Goal: Task Accomplishment & Management: Use online tool/utility

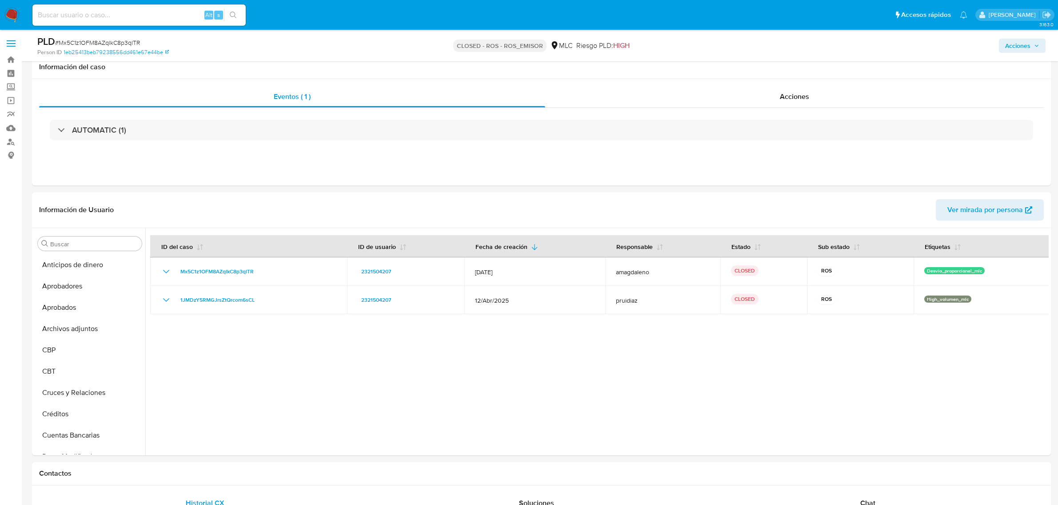
select select "10"
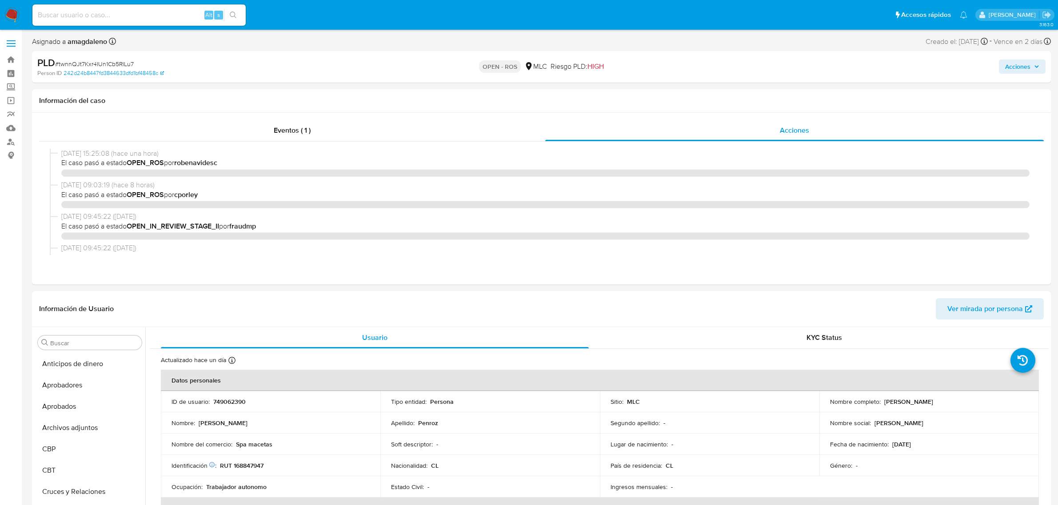
select select "10"
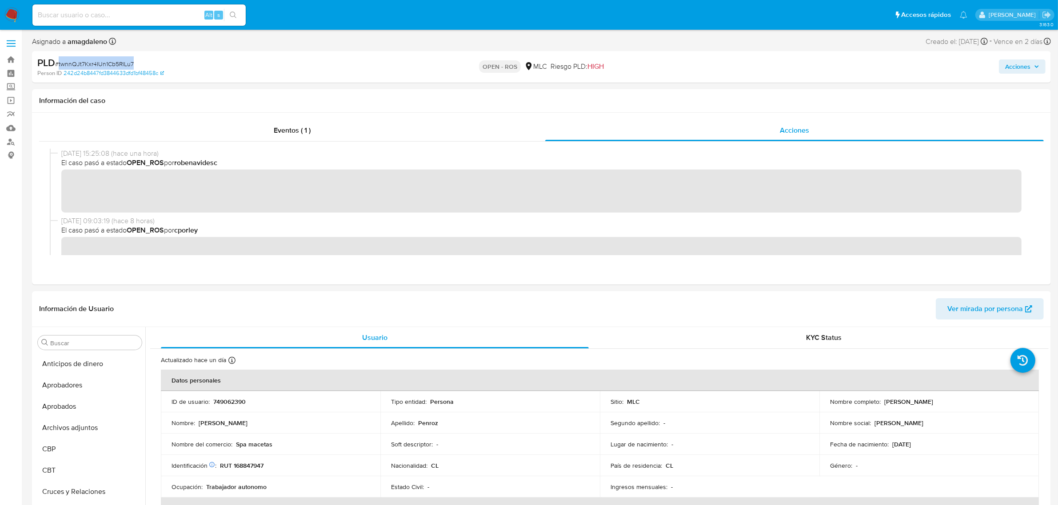
scroll to position [438, 0]
click at [9, 59] on link "Bandeja" at bounding box center [53, 60] width 106 height 14
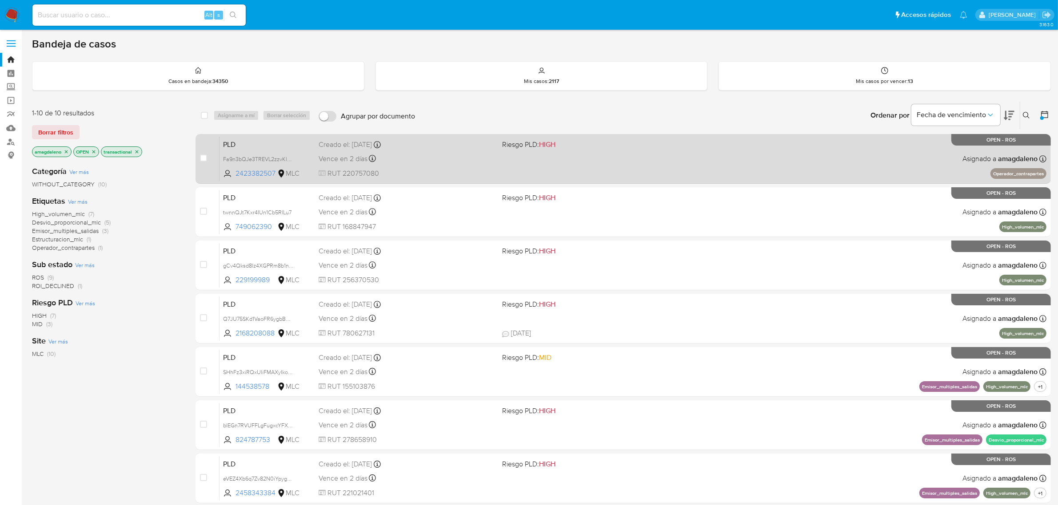
click at [450, 147] on div "Creado el: 12/07/2025 Creado el: 12/07/2025 16:10:21" at bounding box center [406, 145] width 177 height 10
click at [434, 160] on div "Vence en 2 días Vence el 10/10/2025 16:10:22" at bounding box center [406, 159] width 177 height 12
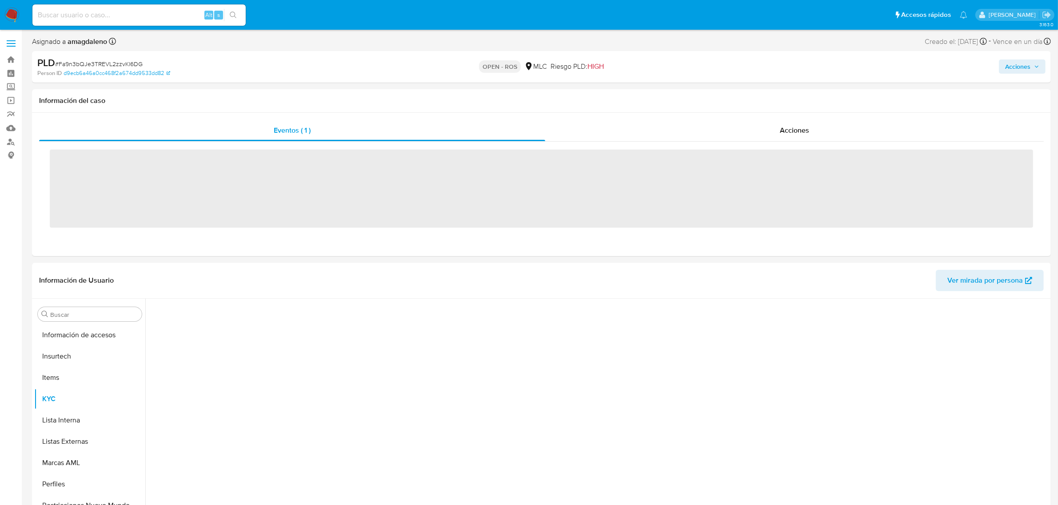
scroll to position [438, 0]
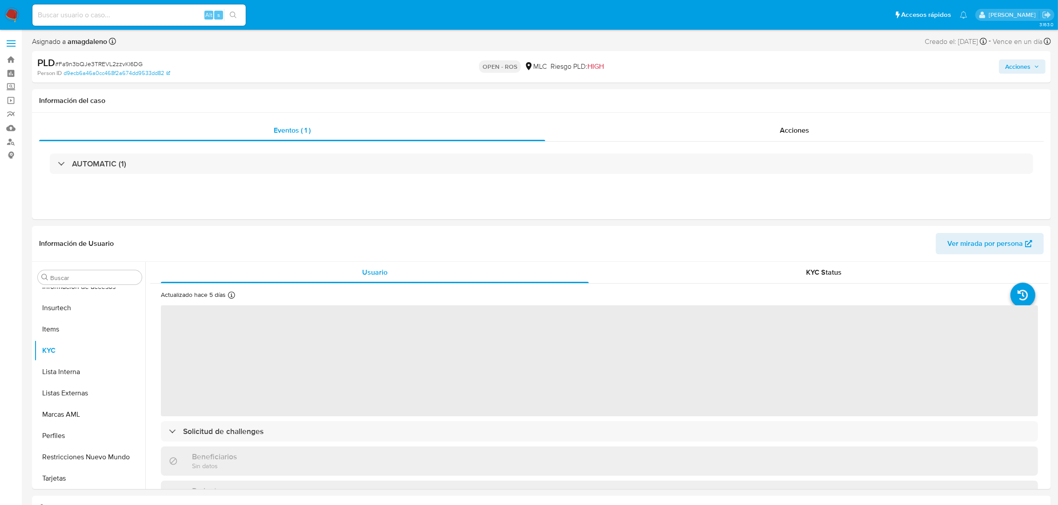
select select "10"
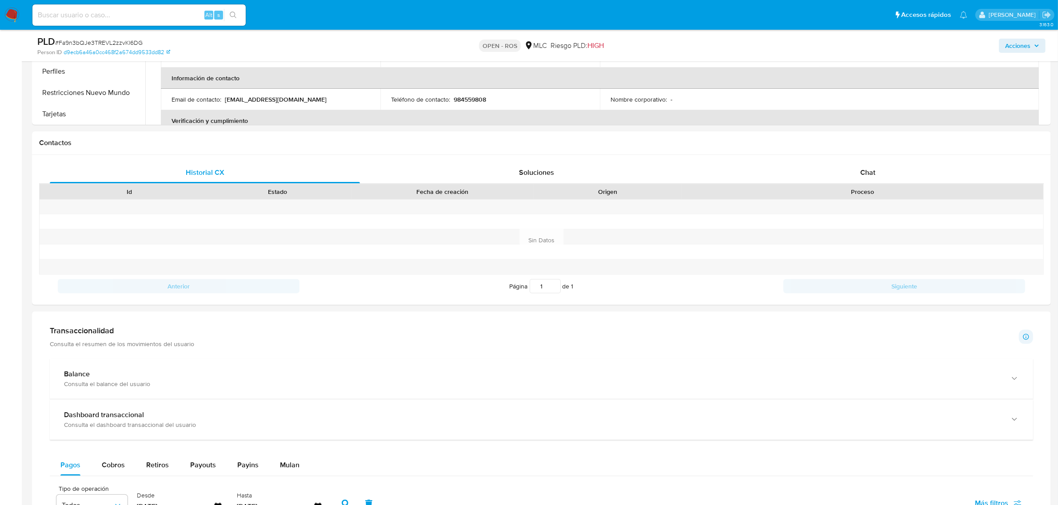
scroll to position [0, 0]
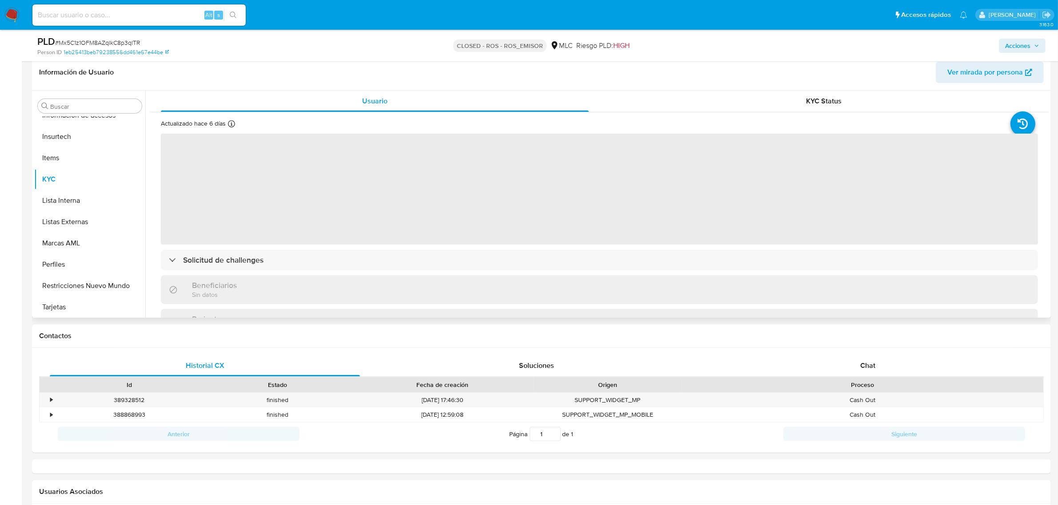
scroll to position [167, 0]
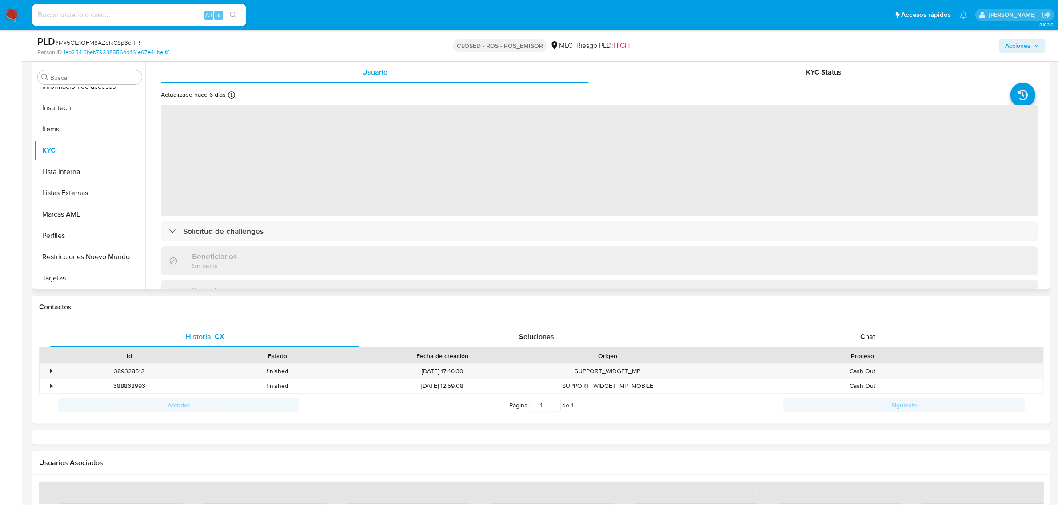
select select "10"
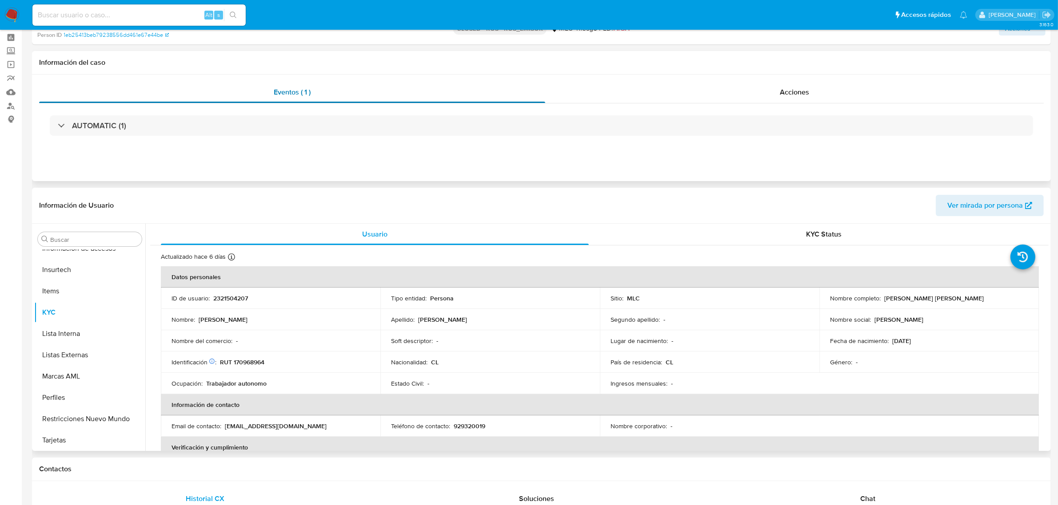
scroll to position [0, 0]
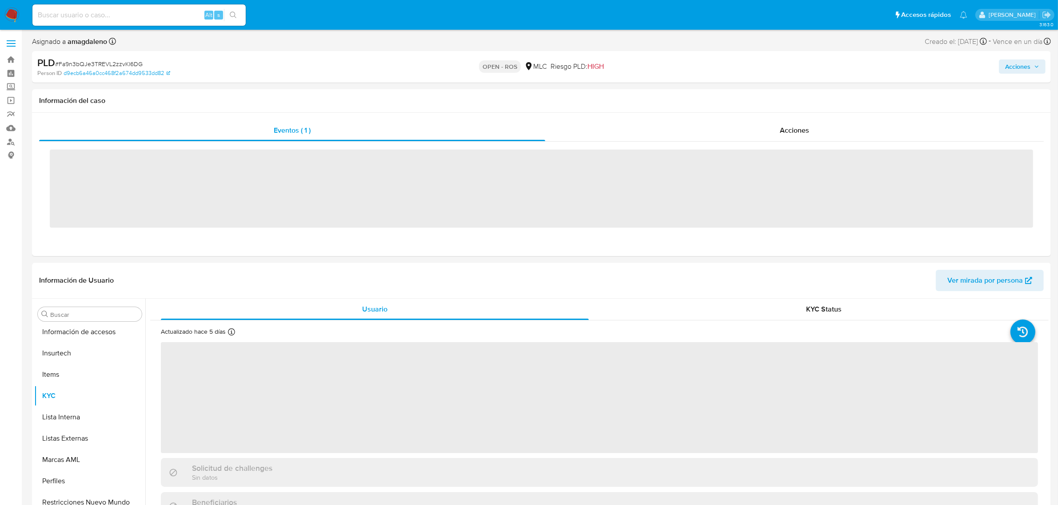
scroll to position [438, 0]
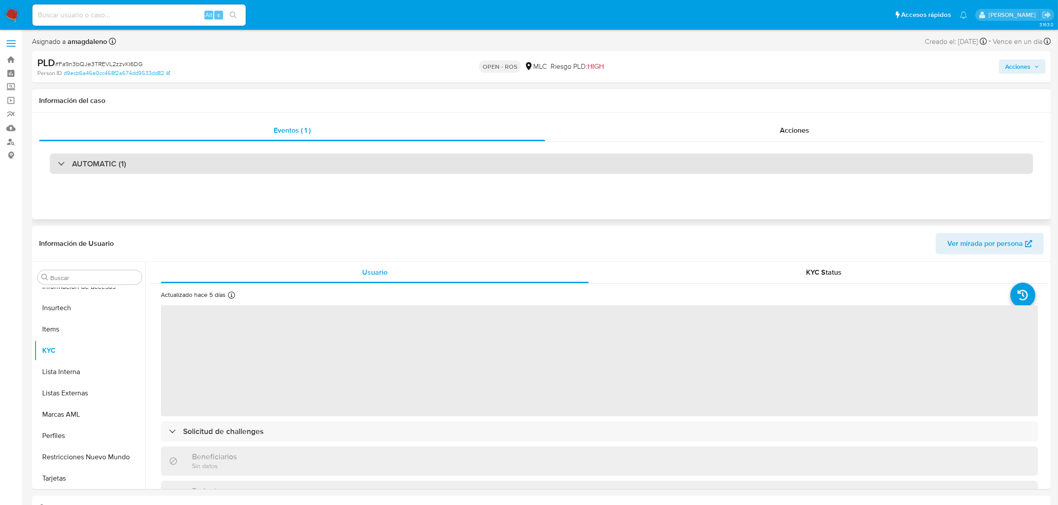
select select "10"
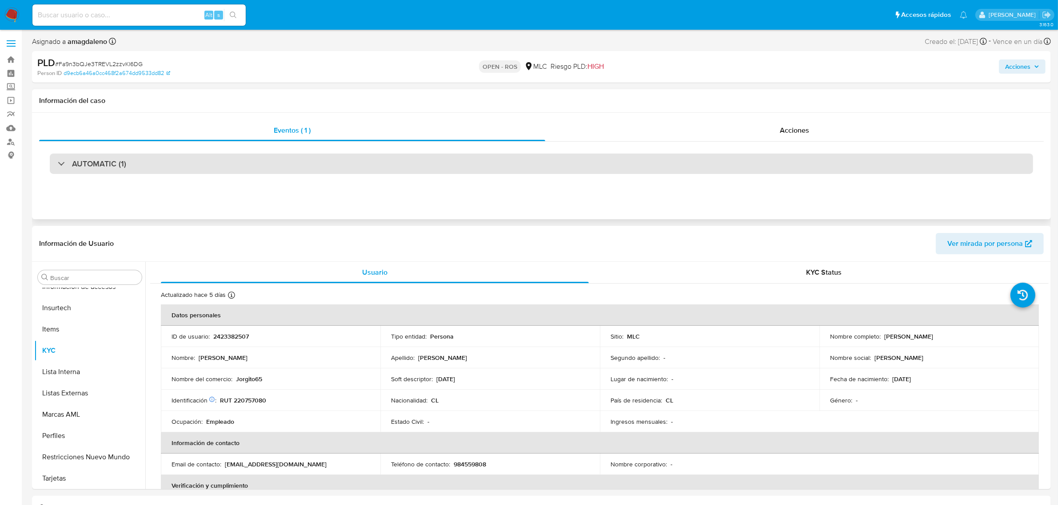
click at [309, 156] on div "AUTOMATIC (1)" at bounding box center [541, 164] width 983 height 20
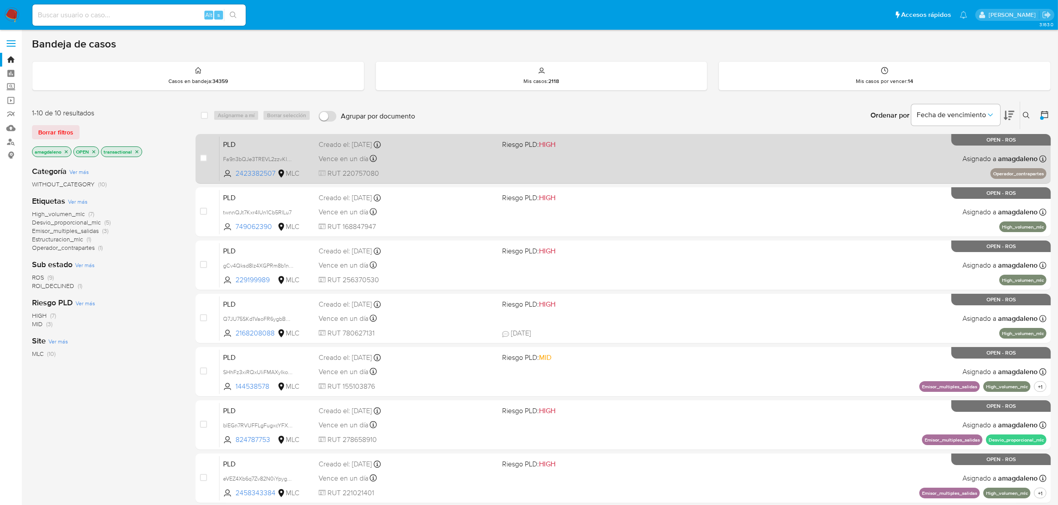
click at [445, 161] on div "Vence en un día Vence el 10/10/2025 16:10:22" at bounding box center [406, 159] width 177 height 12
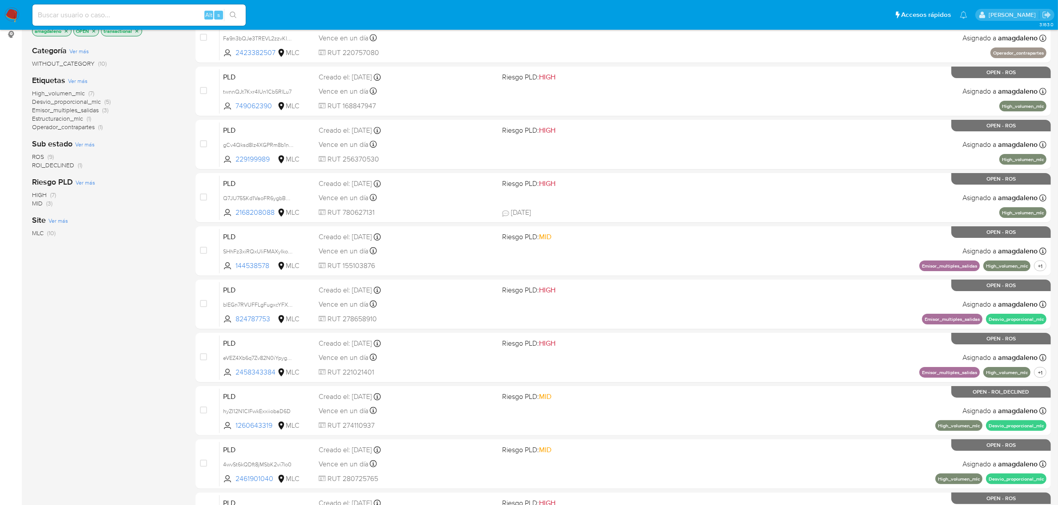
scroll to position [5, 0]
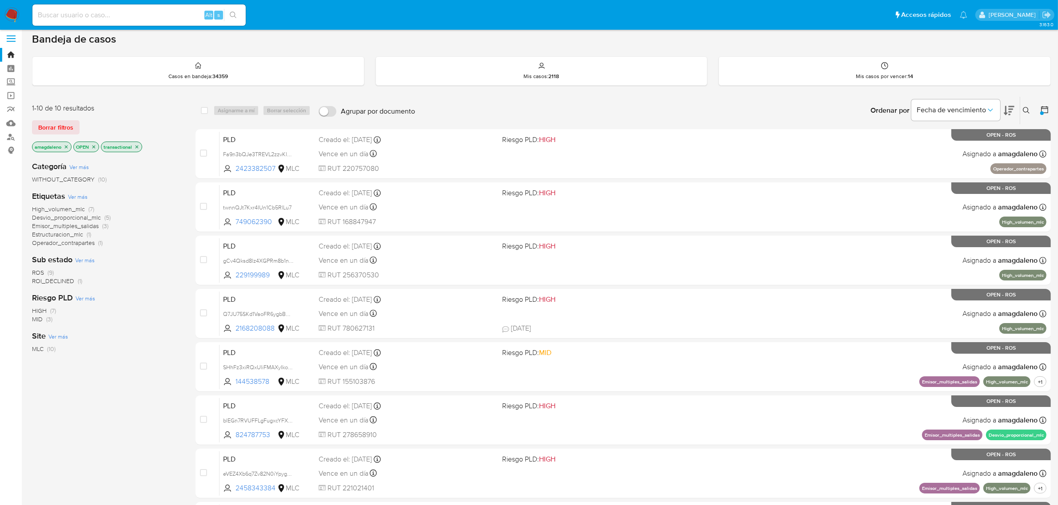
click at [125, 293] on div "Riesgo PLD Ver más HIGH (7) MID (3)" at bounding box center [106, 308] width 149 height 31
click at [130, 181] on div "WITHOUT_CATEGORY (10)" at bounding box center [106, 179] width 149 height 8
click at [138, 146] on icon "close-filter" at bounding box center [136, 146] width 3 height 3
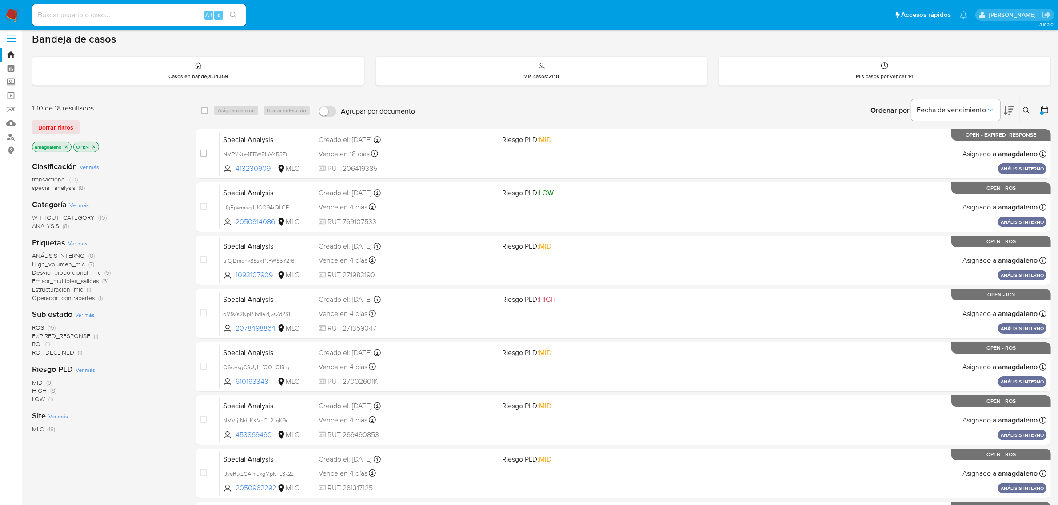
click at [56, 189] on span "special_analysis" at bounding box center [53, 187] width 43 height 9
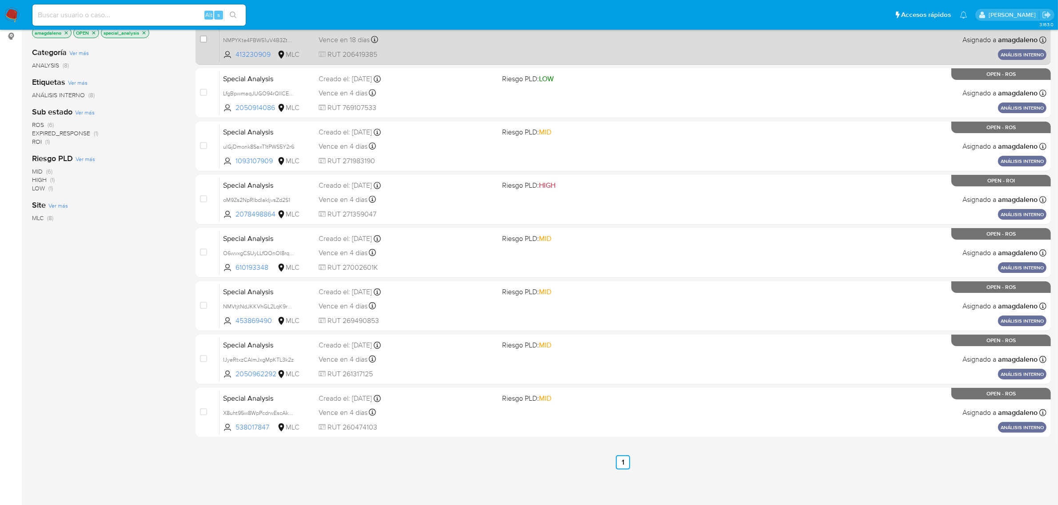
scroll to position [120, 0]
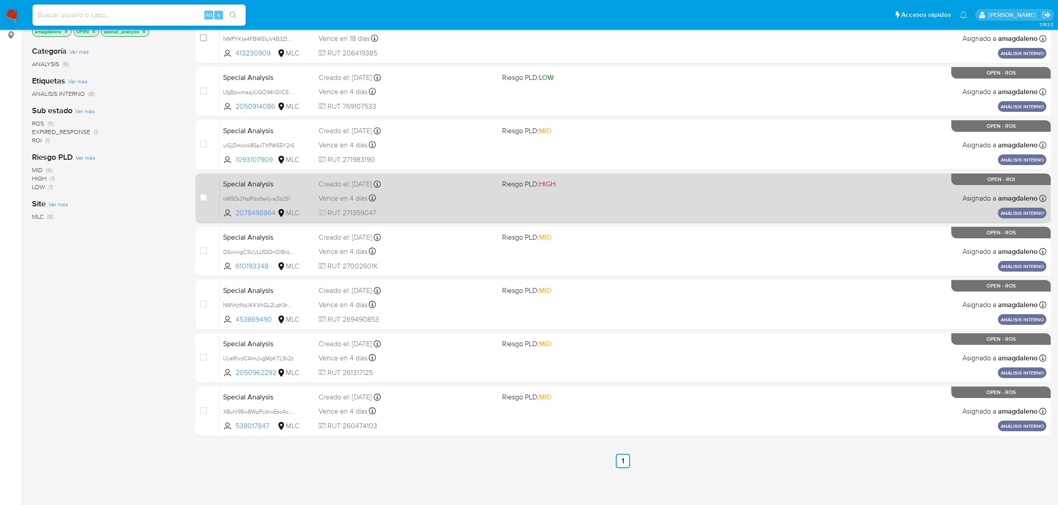
click at [776, 206] on div "Special Analysis oM9Zs2NpRIbdlakljvsZd2S1 2078498864 MLC Riesgo PLD: HIGH Cread…" at bounding box center [632, 198] width 827 height 45
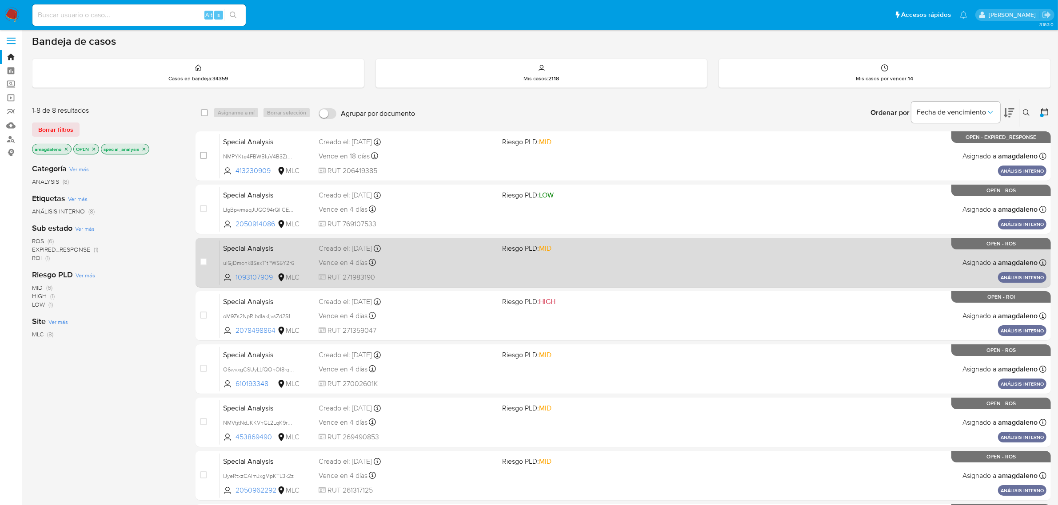
scroll to position [0, 0]
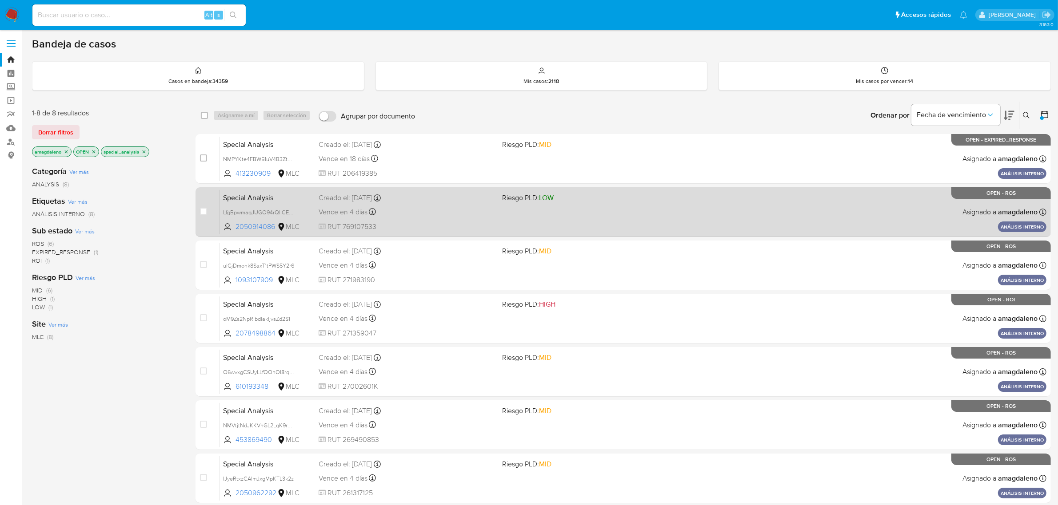
click at [593, 195] on span "Riesgo PLD: LOW" at bounding box center [590, 197] width 177 height 12
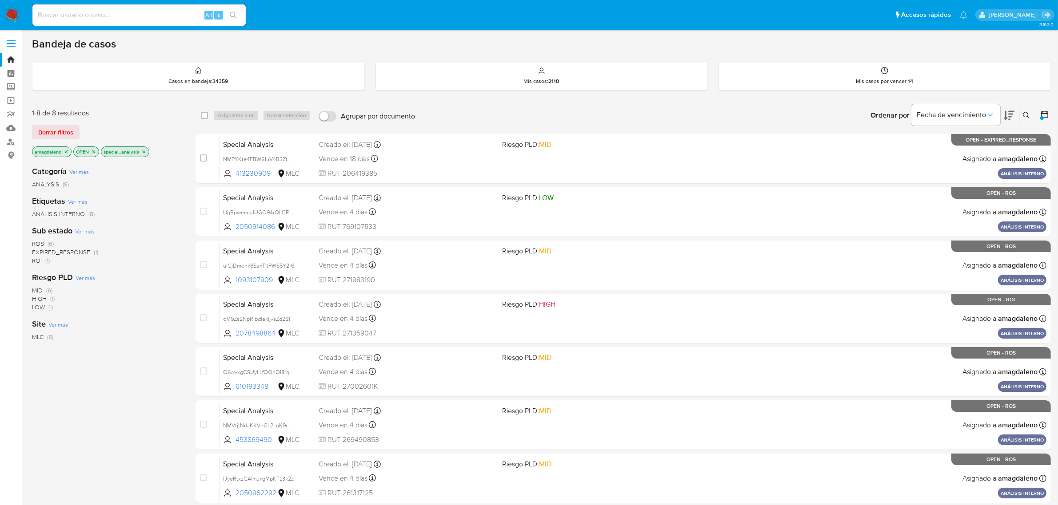
click at [144, 149] on icon "close-filter" at bounding box center [143, 151] width 5 height 5
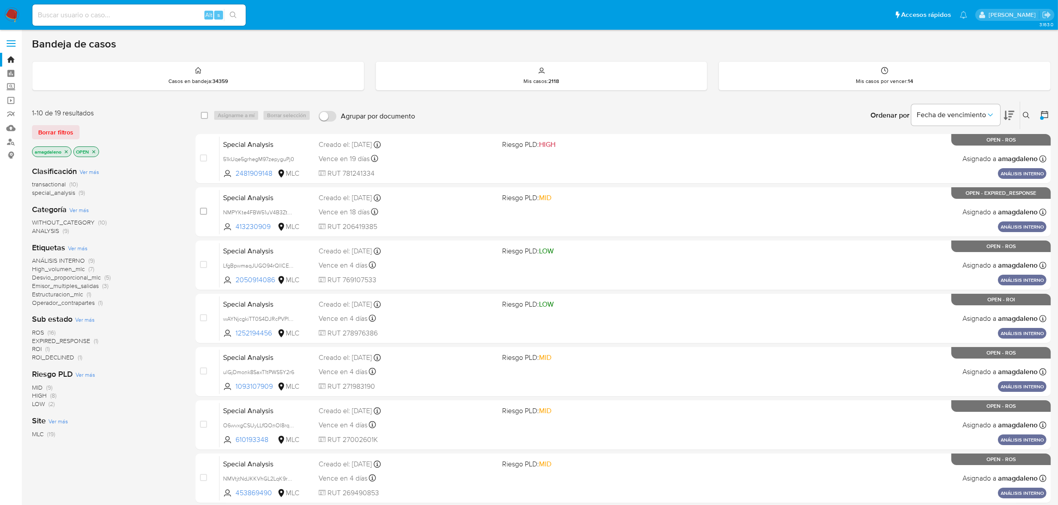
click at [48, 187] on span "transactional" at bounding box center [49, 184] width 34 height 9
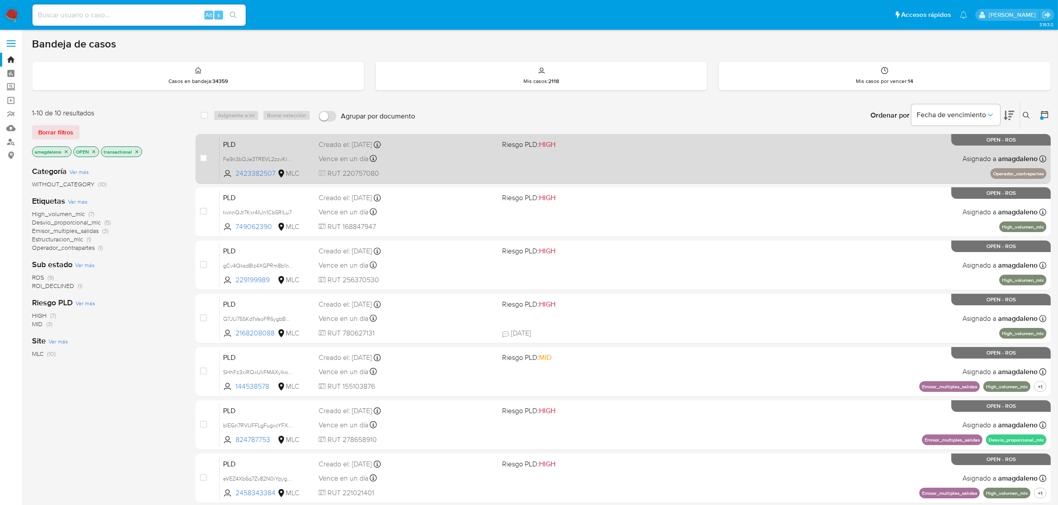
click at [567, 161] on div "PLD Fa9n3bQJe3TREVL2zzvKl6DG 2423382507 MLC Riesgo PLD: HIGH Creado el: 12/07/2…" at bounding box center [632, 158] width 827 height 45
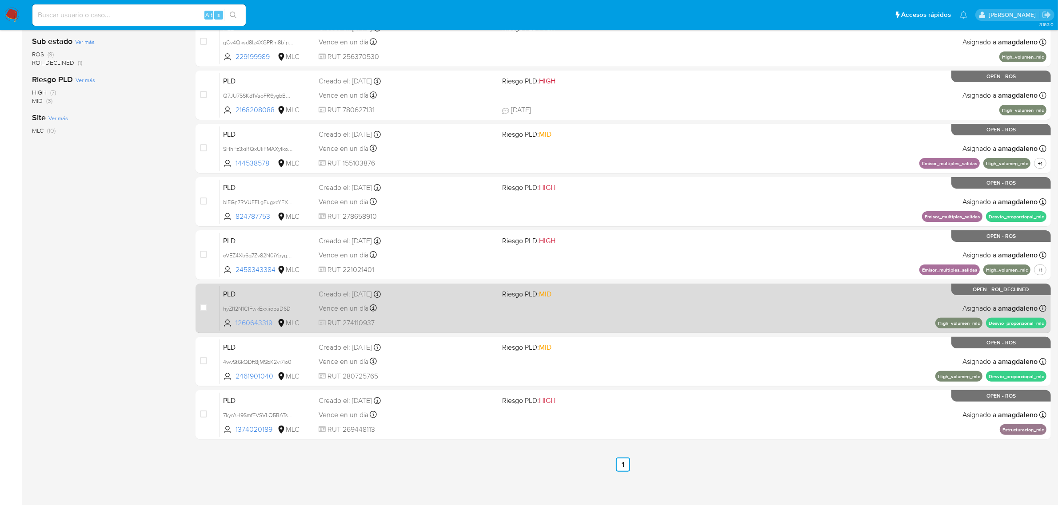
scroll to position [227, 0]
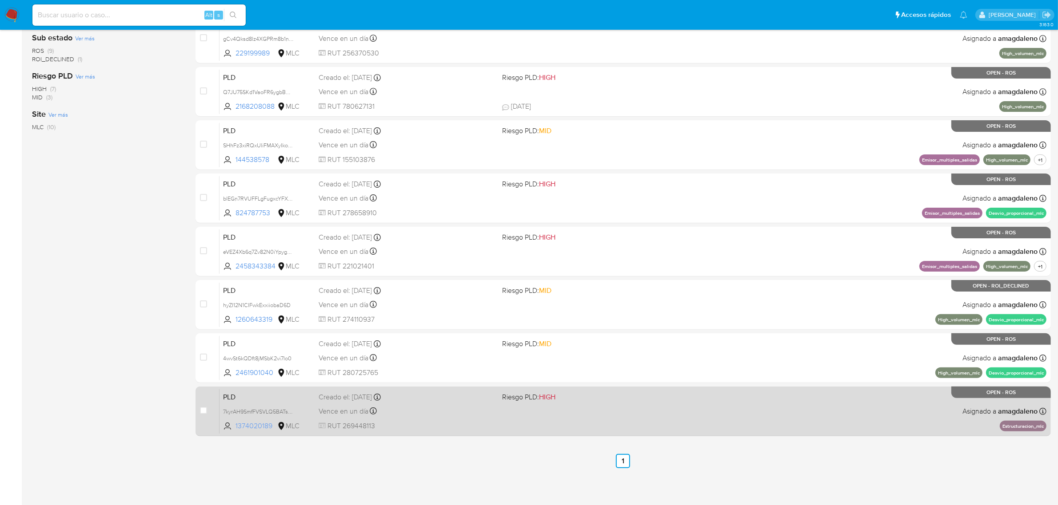
click at [262, 427] on span "1374020189" at bounding box center [255, 427] width 40 height 10
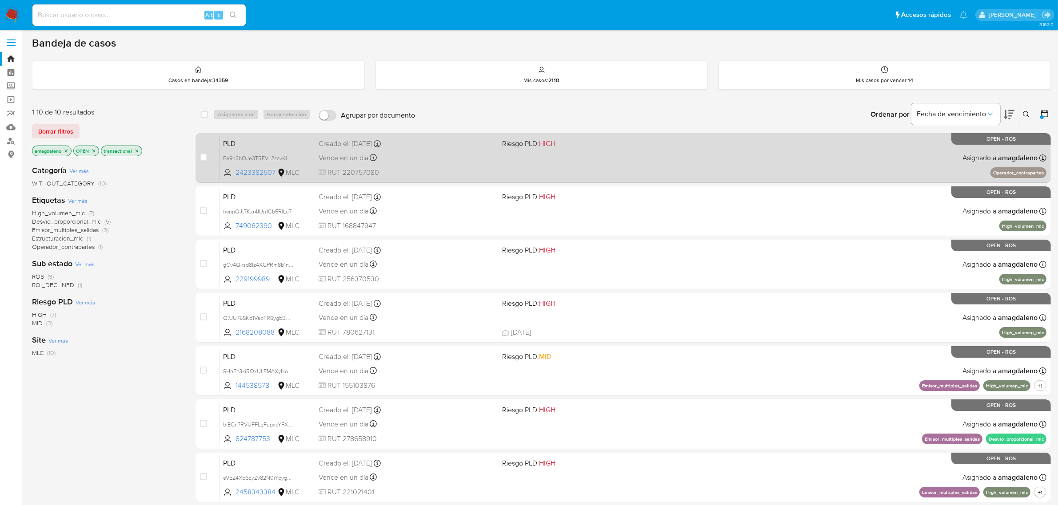
scroll to position [0, 0]
click at [516, 160] on div "PLD Fa9n3bQJe3TREVL2zzvKl6DG 2423382507 MLC Riesgo PLD: HIGH Creado el: 12/07/2…" at bounding box center [632, 158] width 827 height 45
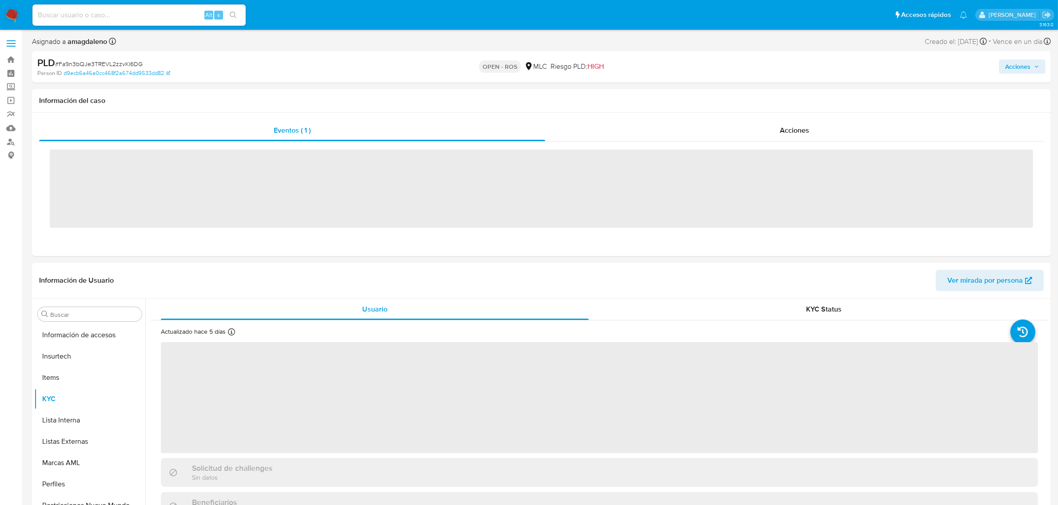
scroll to position [438, 0]
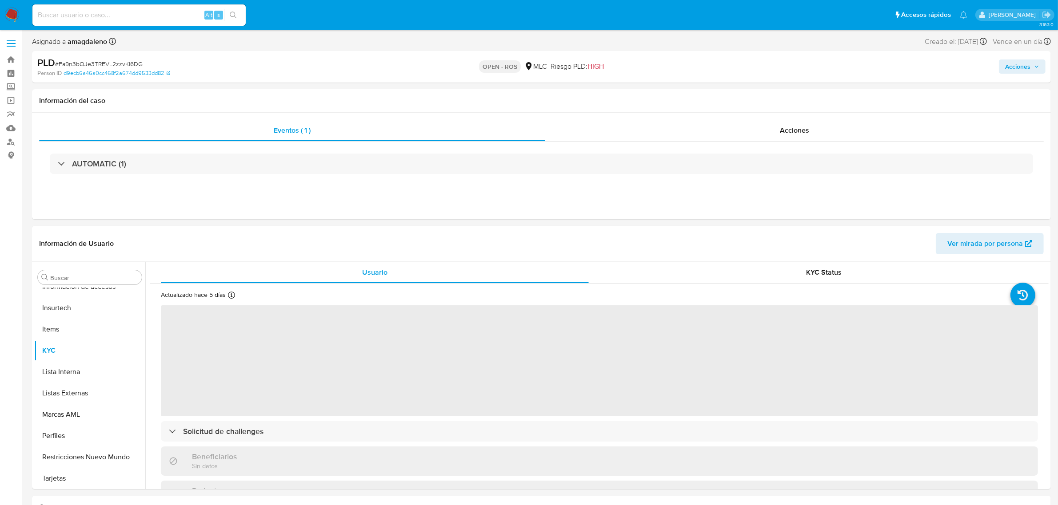
select select "10"
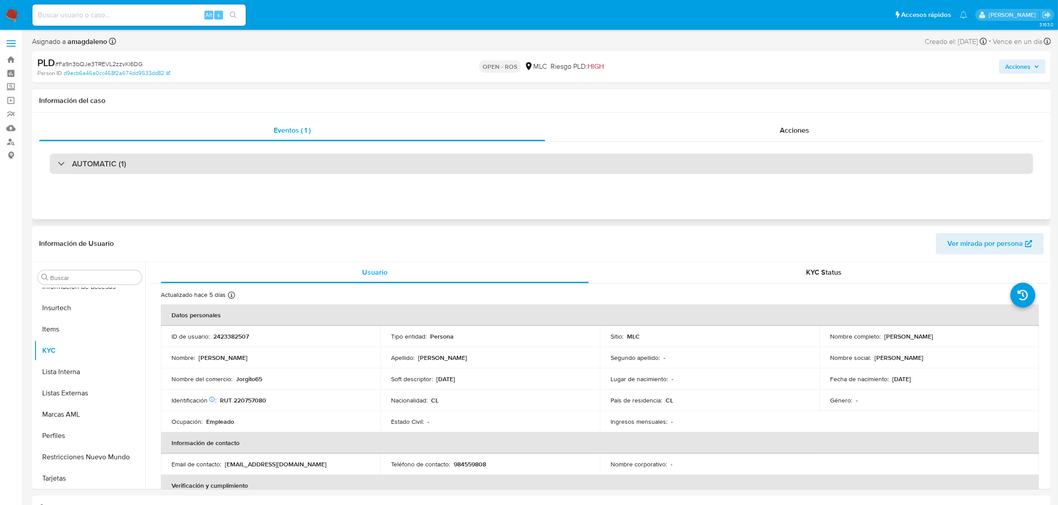
click at [505, 163] on div "AUTOMATIC (1)" at bounding box center [541, 164] width 983 height 20
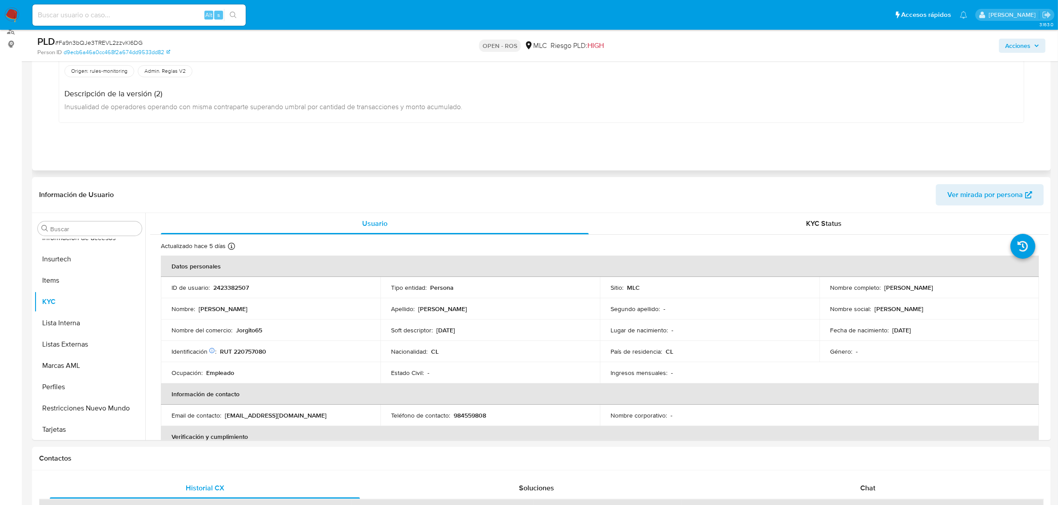
scroll to position [0, 0]
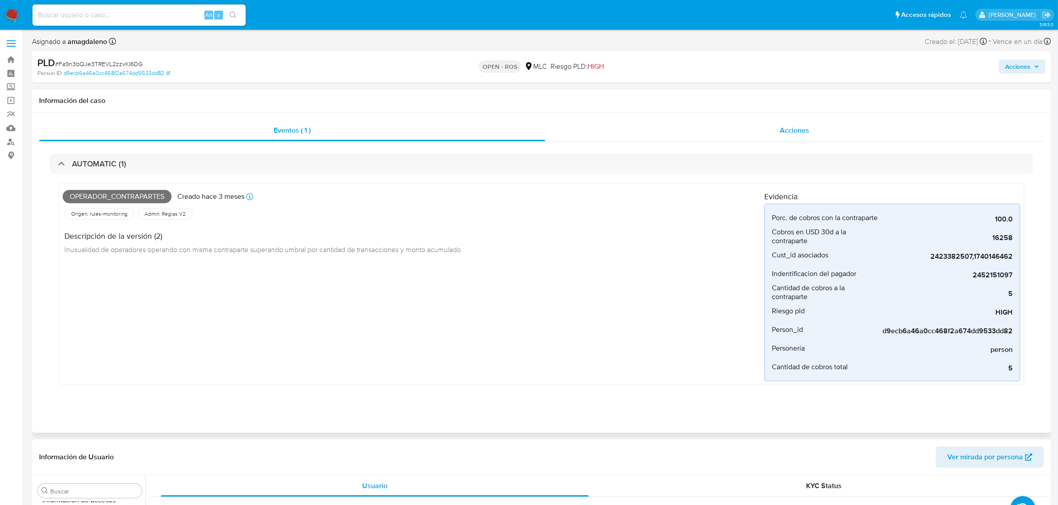
click at [669, 135] on div "Acciones" at bounding box center [794, 130] width 498 height 21
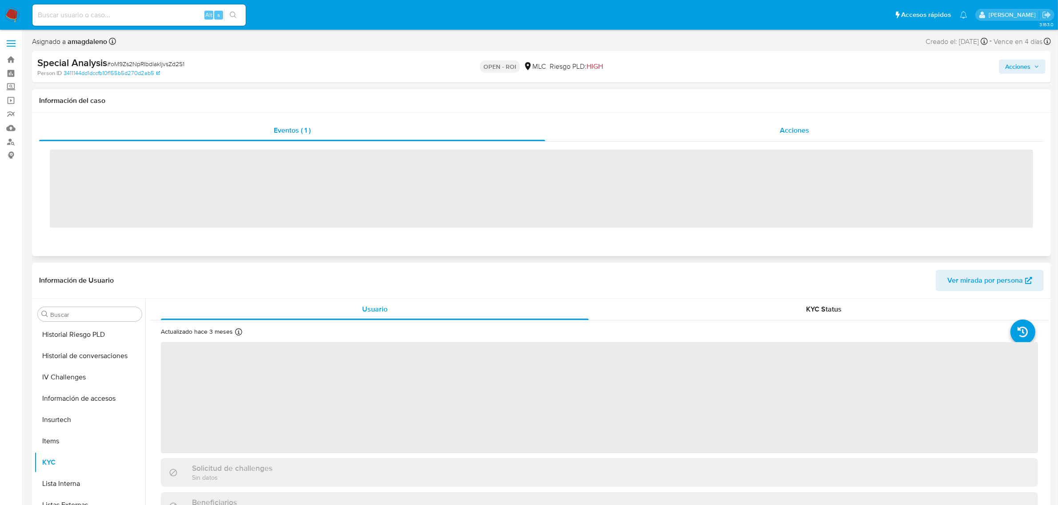
scroll to position [438, 0]
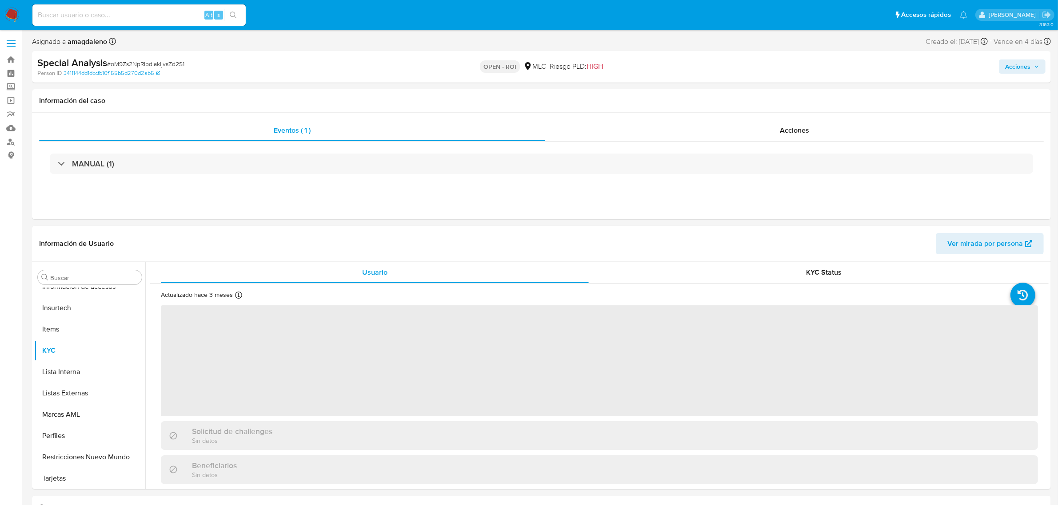
click at [1006, 70] on span "Acciones" at bounding box center [1017, 67] width 25 height 14
click at [769, 96] on span "Resolución del caso" at bounding box center [770, 95] width 64 height 10
select select "10"
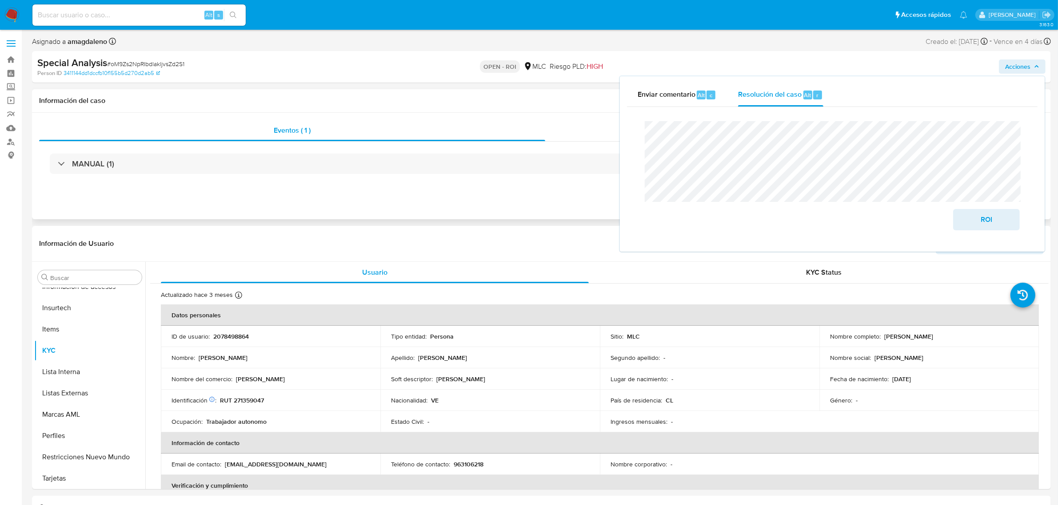
click at [593, 127] on div "Acciones" at bounding box center [794, 130] width 498 height 21
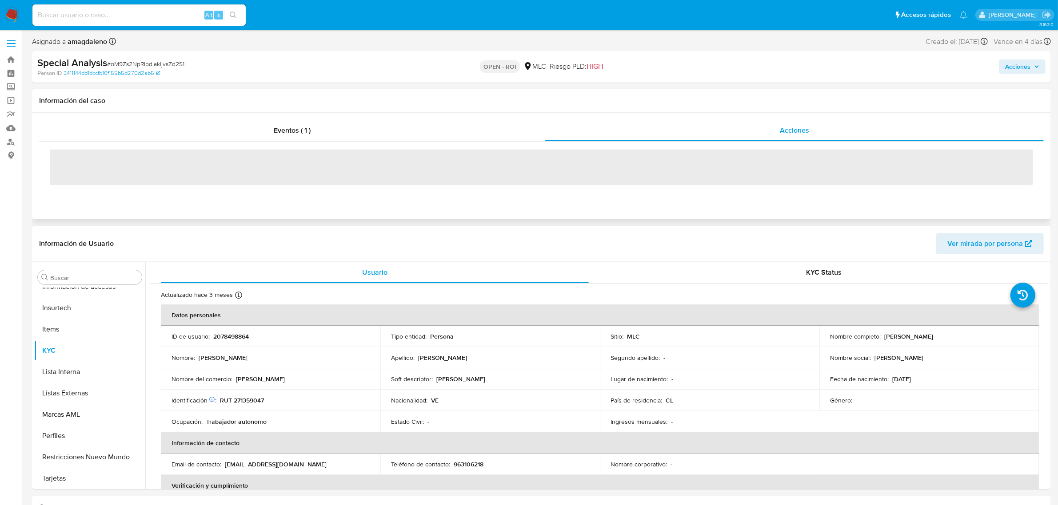
click at [483, 168] on span "‌" at bounding box center [541, 168] width 983 height 36
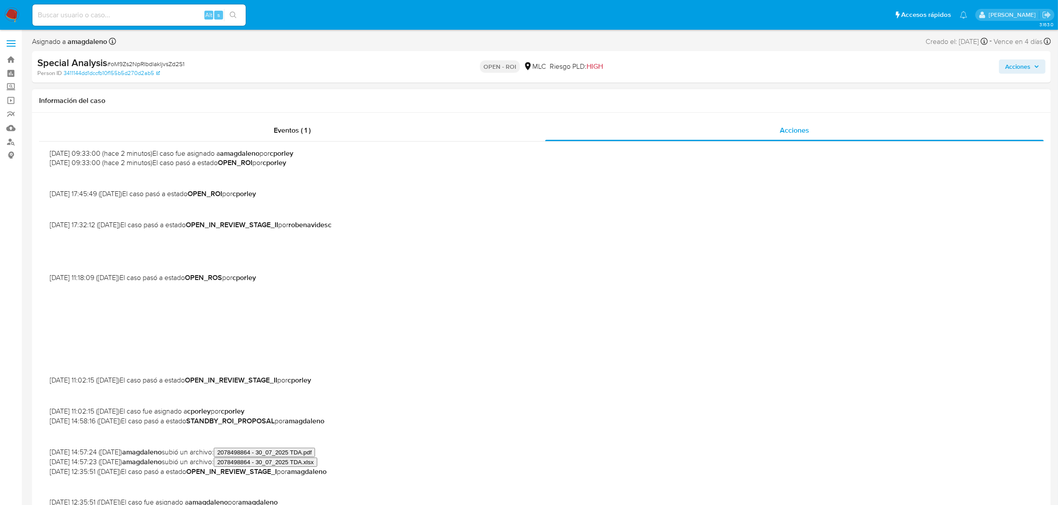
scroll to position [0, 0]
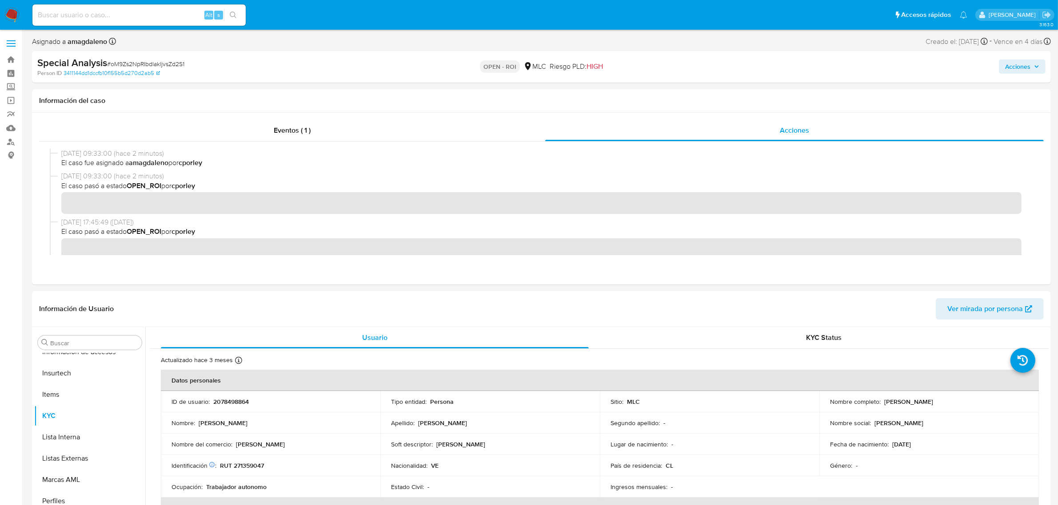
click at [1020, 74] on div "Acciones" at bounding box center [879, 66] width 334 height 21
click at [1018, 69] on span "Acciones" at bounding box center [1017, 67] width 25 height 14
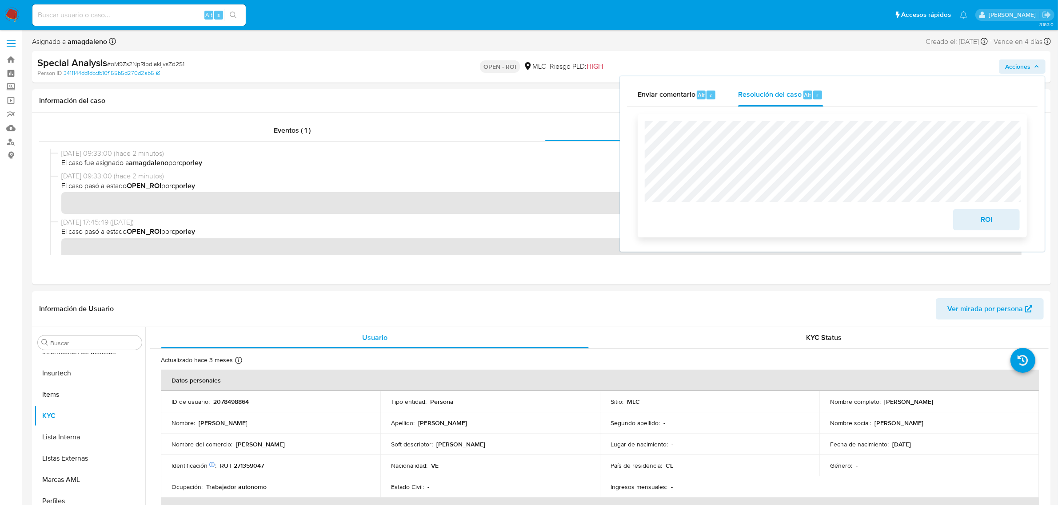
drag, startPoint x: 990, startPoint y: 227, endPoint x: 989, endPoint y: 221, distance: 6.3
click at [990, 226] on span "ROI" at bounding box center [986, 220] width 44 height 20
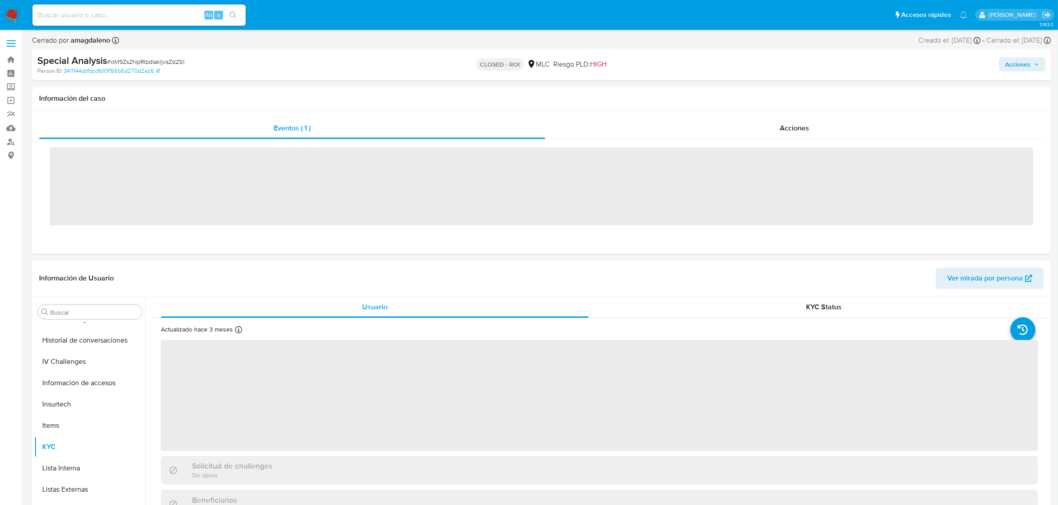
scroll to position [438, 0]
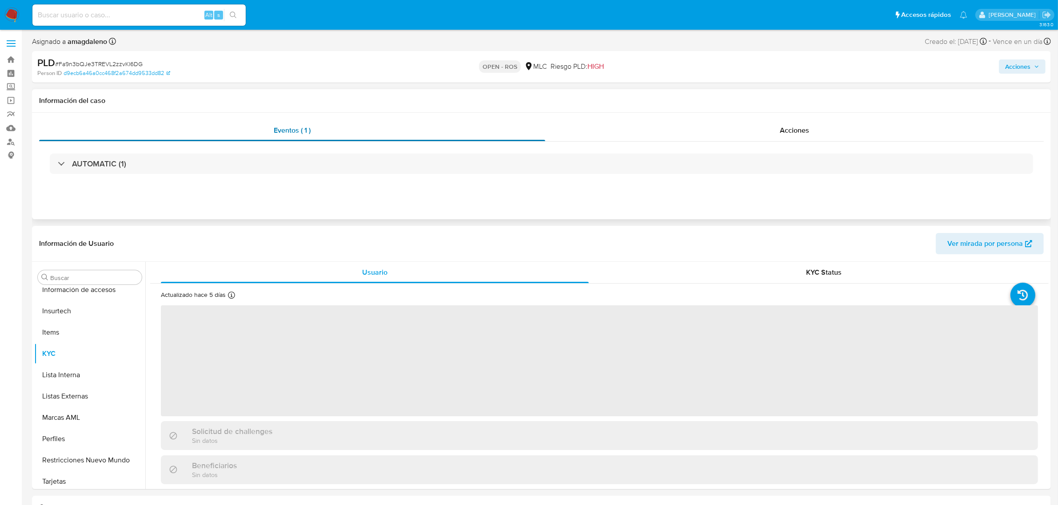
scroll to position [438, 0]
select select "10"
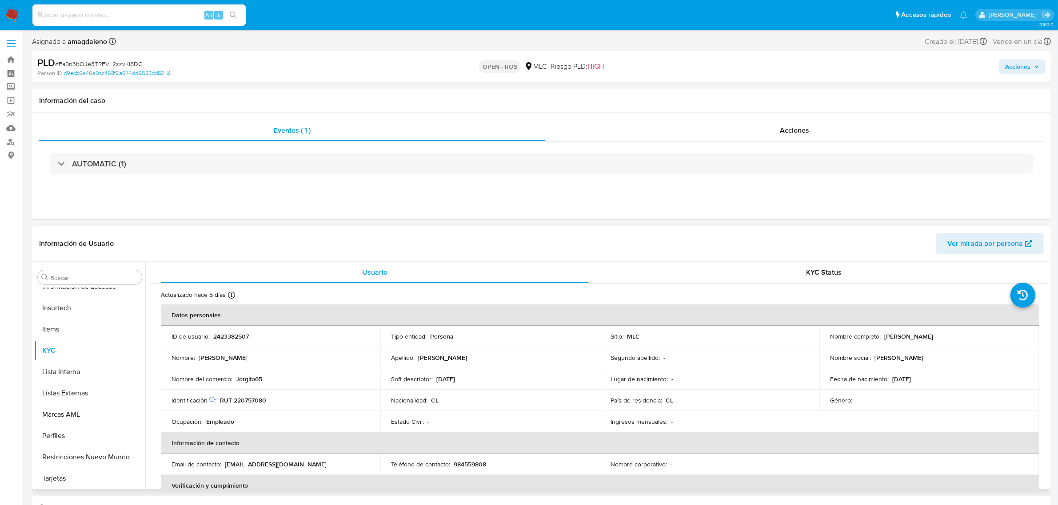
click at [243, 372] on td "Nombre del comercio : Jorgito65" at bounding box center [270, 379] width 219 height 21
click at [234, 338] on p "2423382507" at bounding box center [231, 337] width 36 height 8
copy p "2423382507"
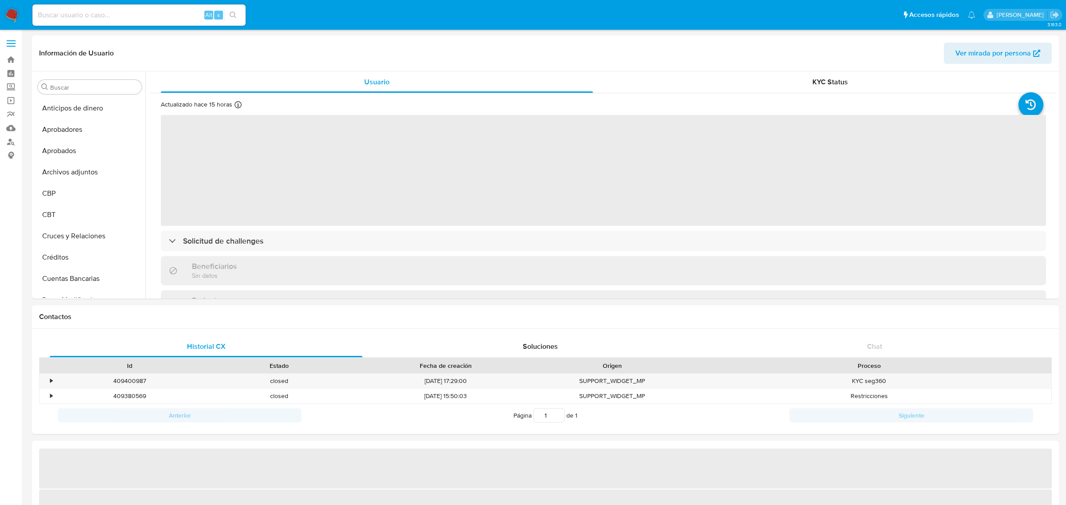
select select "10"
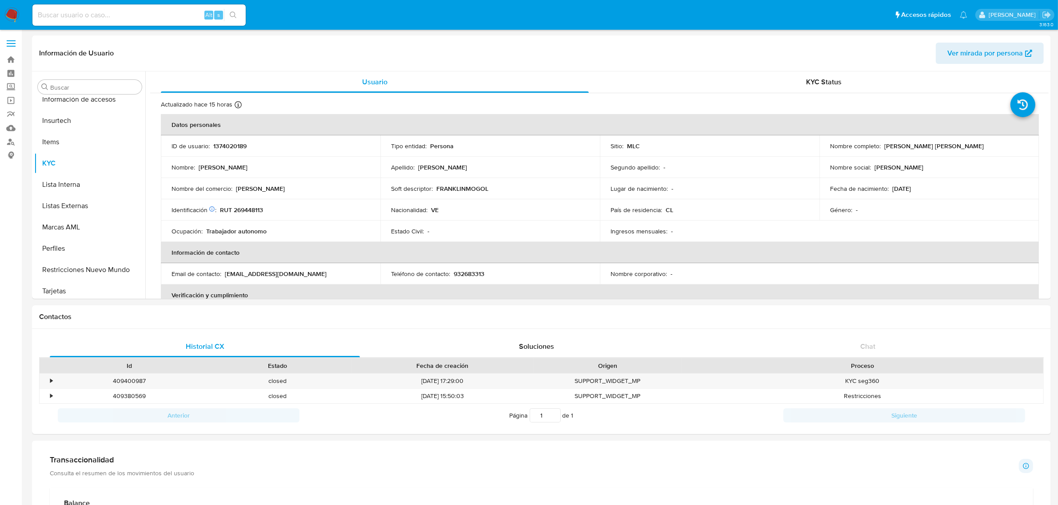
scroll to position [438, 0]
click at [240, 142] on p "1374020189" at bounding box center [229, 146] width 33 height 8
copy p "1374020189"
drag, startPoint x: 882, startPoint y: 147, endPoint x: 974, endPoint y: 154, distance: 92.7
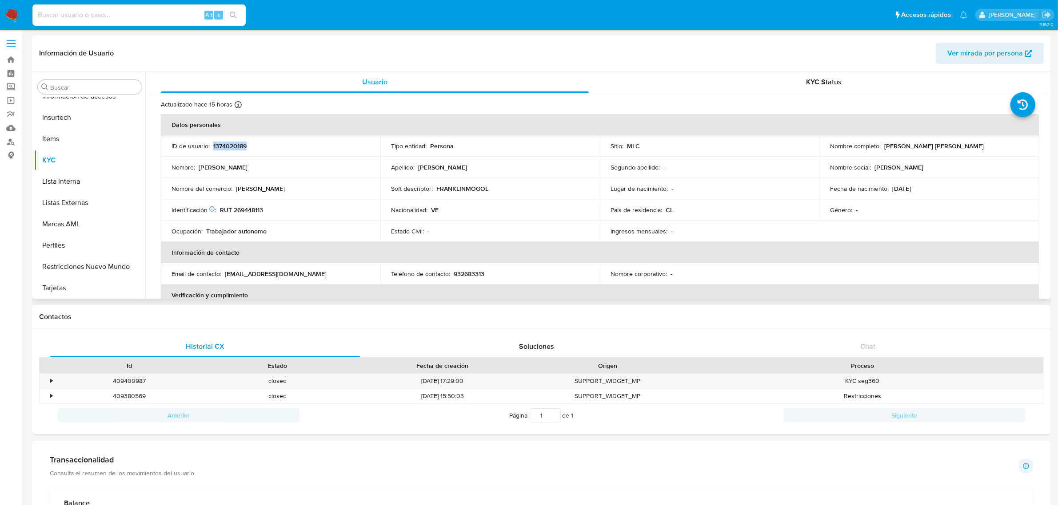
click at [974, 154] on td "Nombre completo : Franklin Jose Mogollon Sanchez" at bounding box center [928, 145] width 219 height 21
copy p "Franklin Jose Mogollon Sanchez"
click at [245, 210] on p "RUT 269448113" at bounding box center [241, 210] width 43 height 8
copy p "269448113"
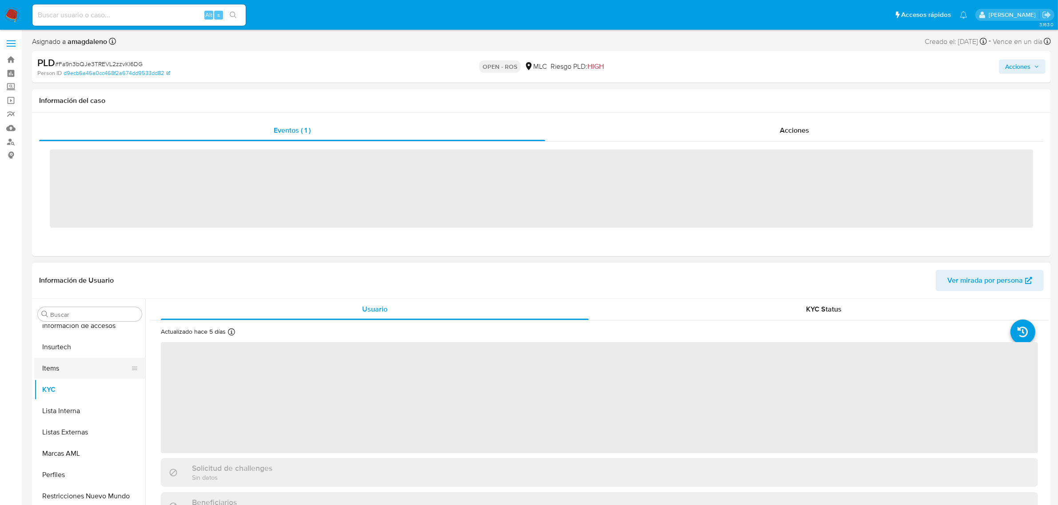
scroll to position [438, 0]
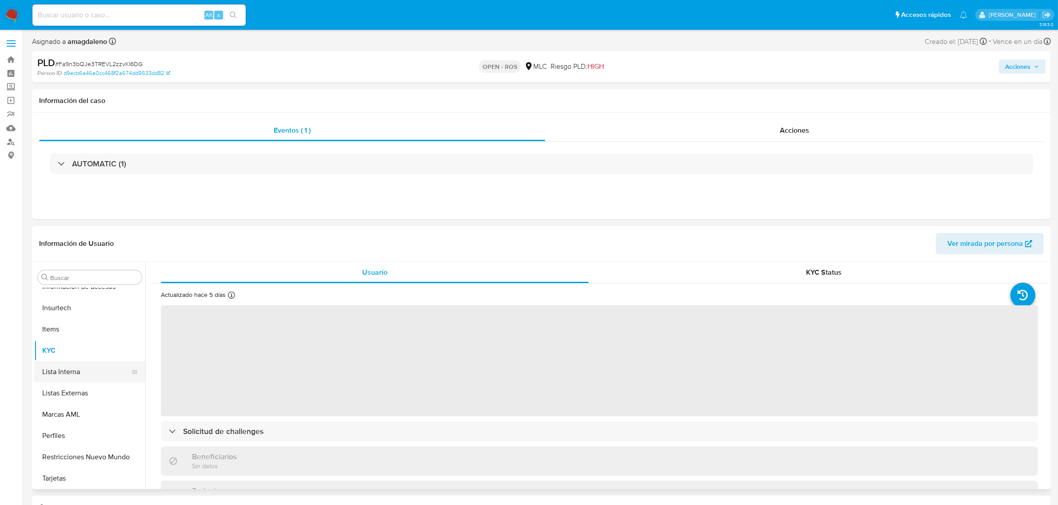
select select "10"
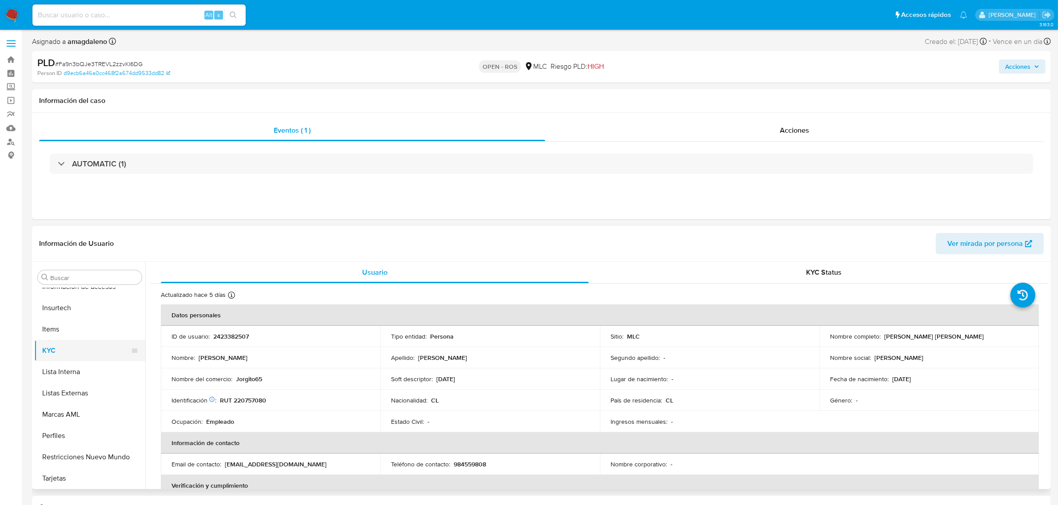
scroll to position [161, 0]
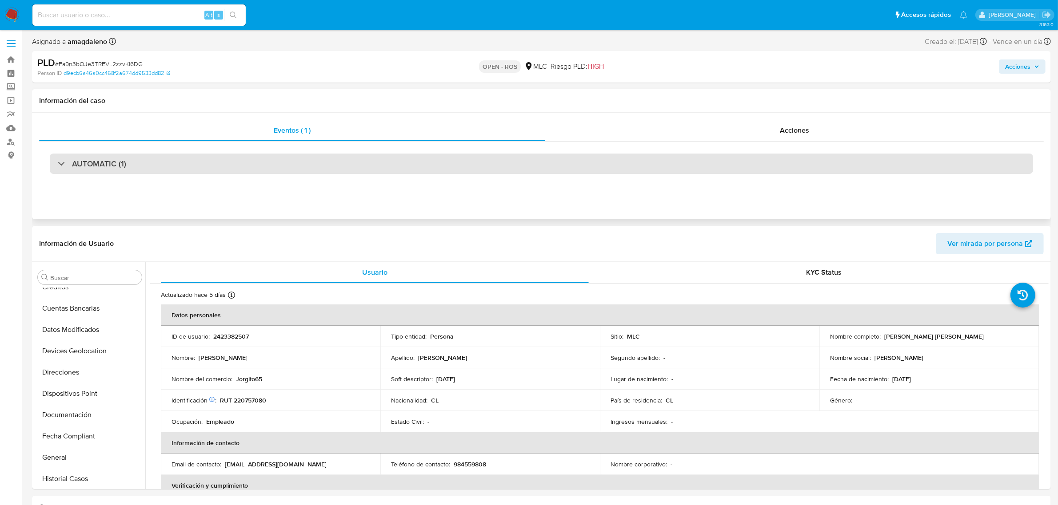
click at [663, 167] on div "AUTOMATIC (1)" at bounding box center [541, 164] width 983 height 20
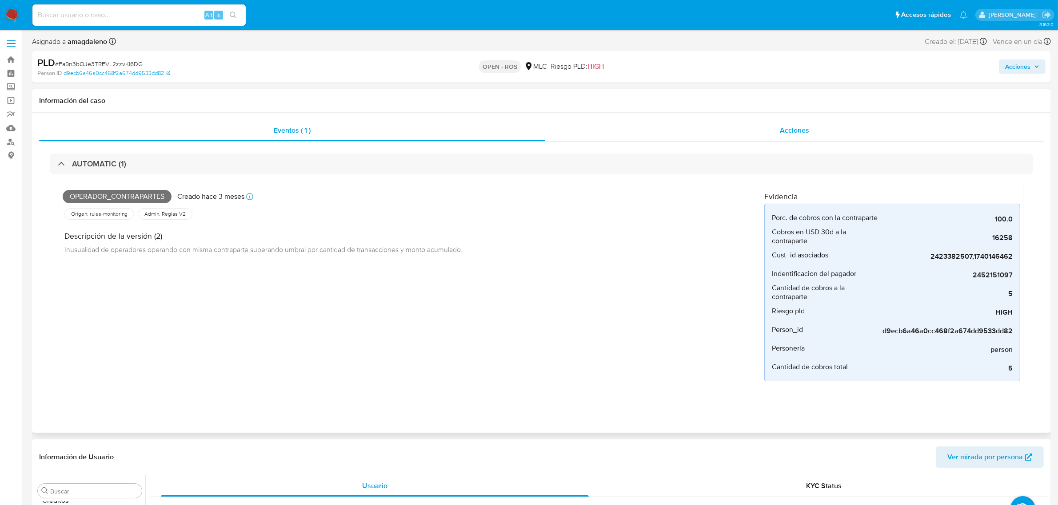
click at [587, 126] on div "Acciones" at bounding box center [794, 130] width 498 height 21
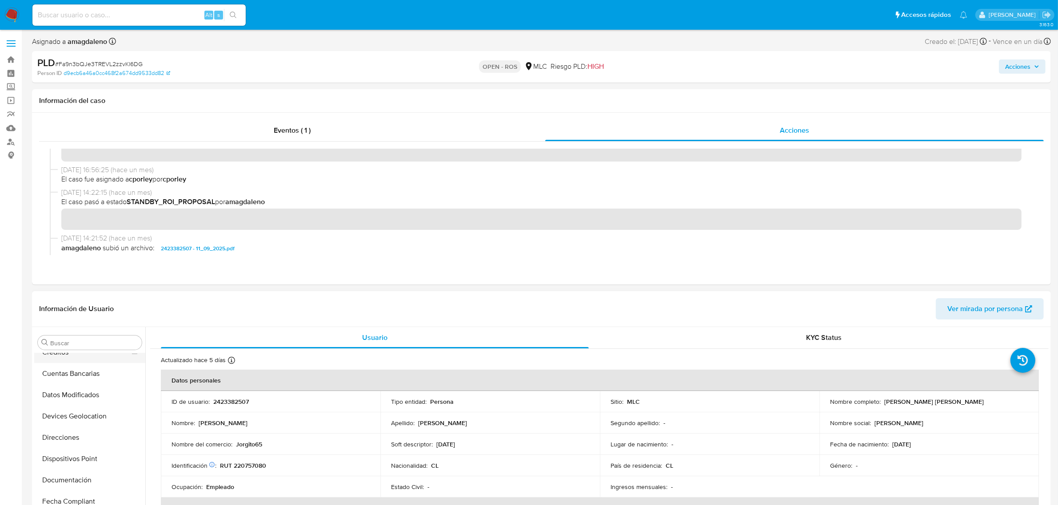
scroll to position [0, 0]
click at [80, 425] on button "Archivos adjuntos" at bounding box center [86, 428] width 104 height 21
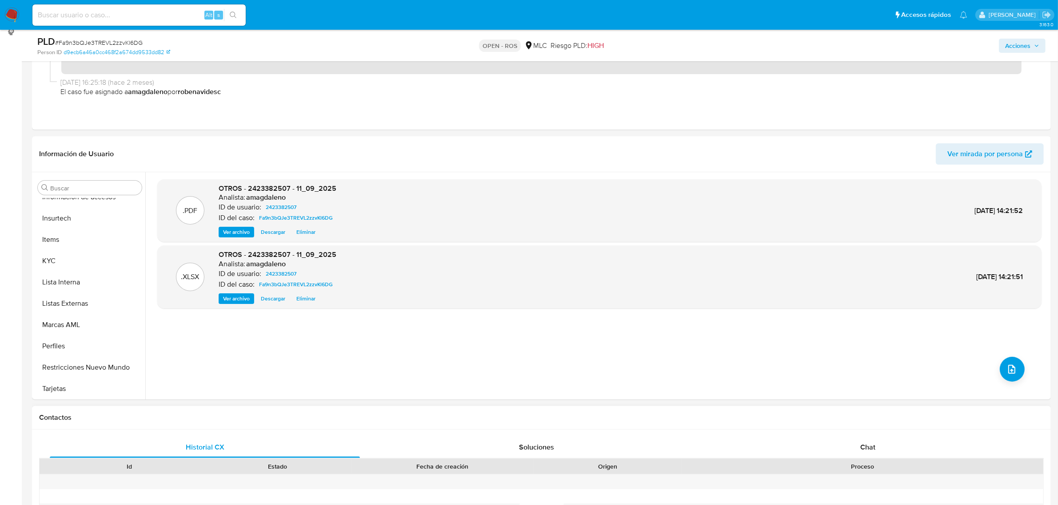
scroll to position [222, 0]
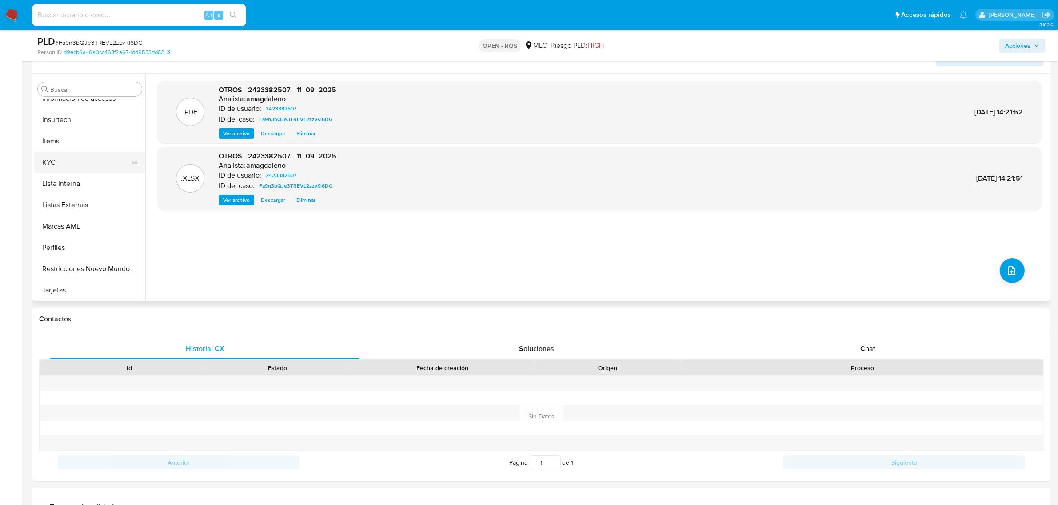
click at [84, 169] on button "KYC" at bounding box center [86, 162] width 104 height 21
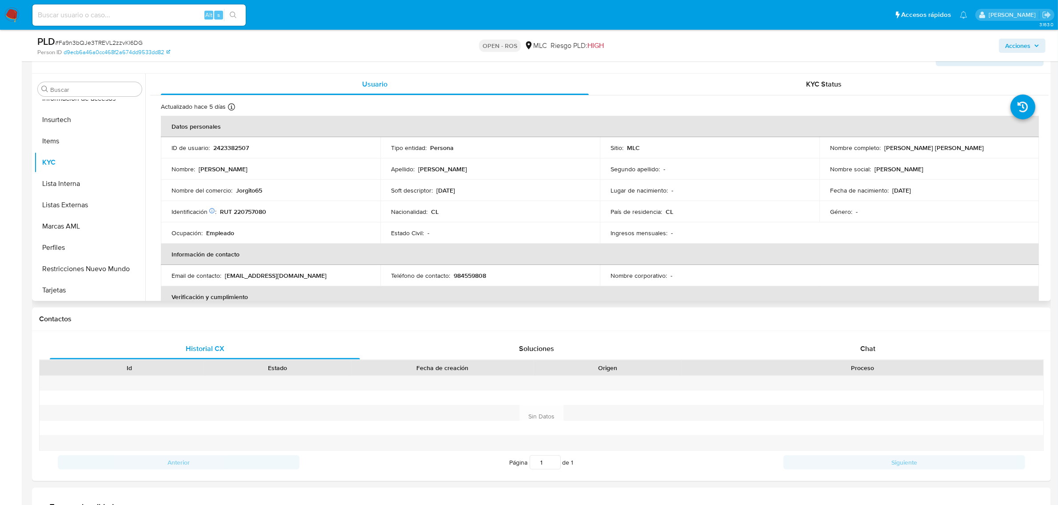
click at [245, 210] on p "RUT 220757080" at bounding box center [243, 212] width 46 height 8
click at [90, 179] on button "Archivos adjuntos" at bounding box center [86, 174] width 104 height 21
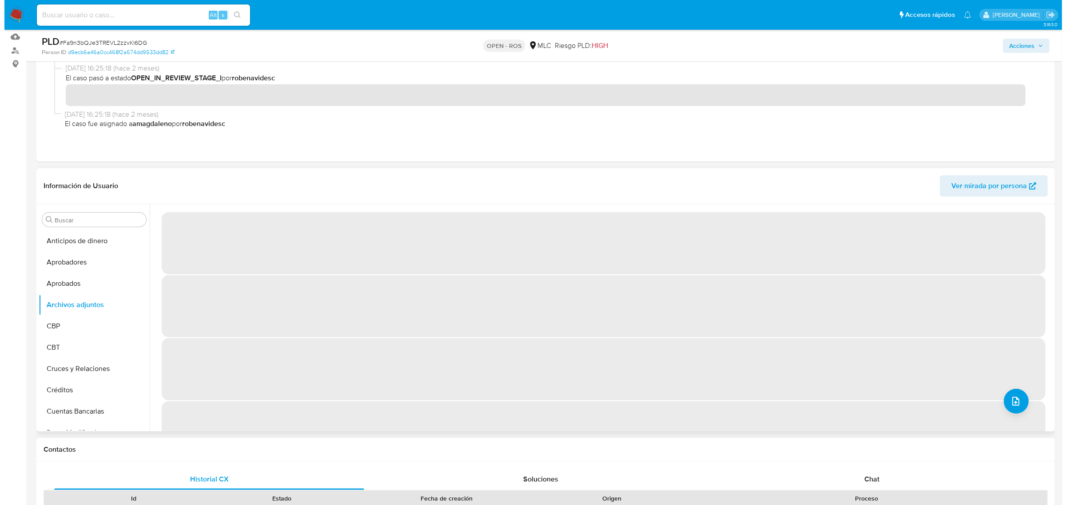
scroll to position [111, 0]
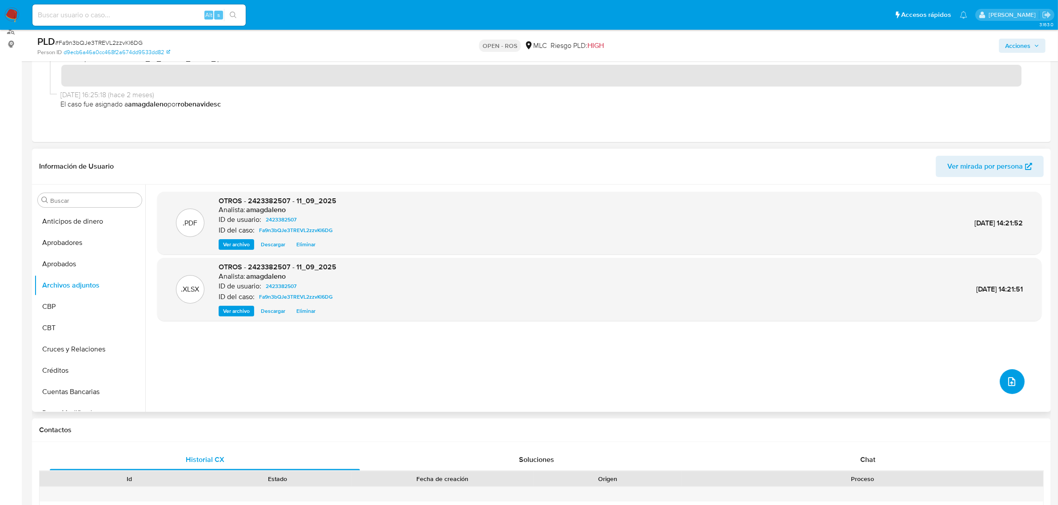
click at [1016, 378] on button "upload-file" at bounding box center [1011, 382] width 25 height 25
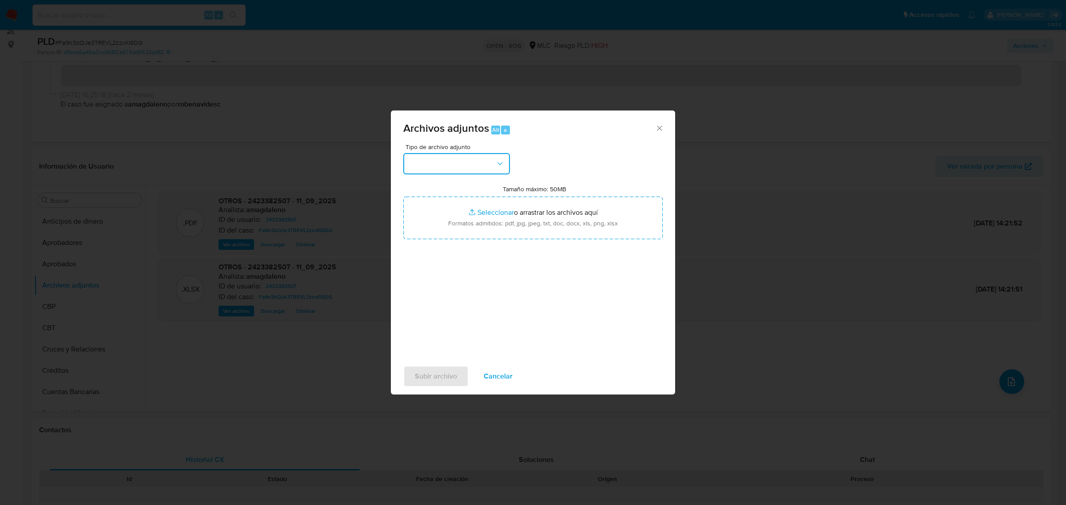
click at [475, 161] on button "button" at bounding box center [456, 163] width 107 height 21
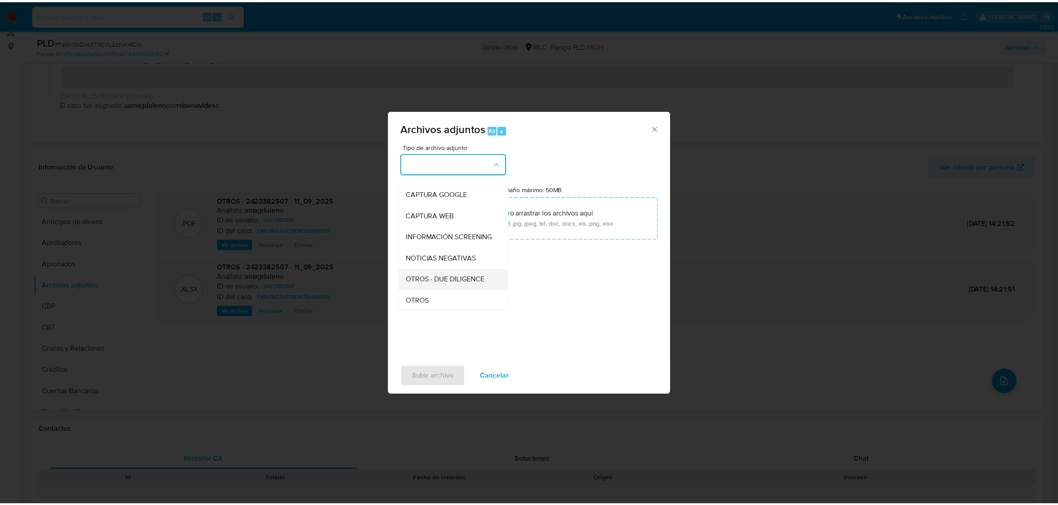
scroll to position [91, 0]
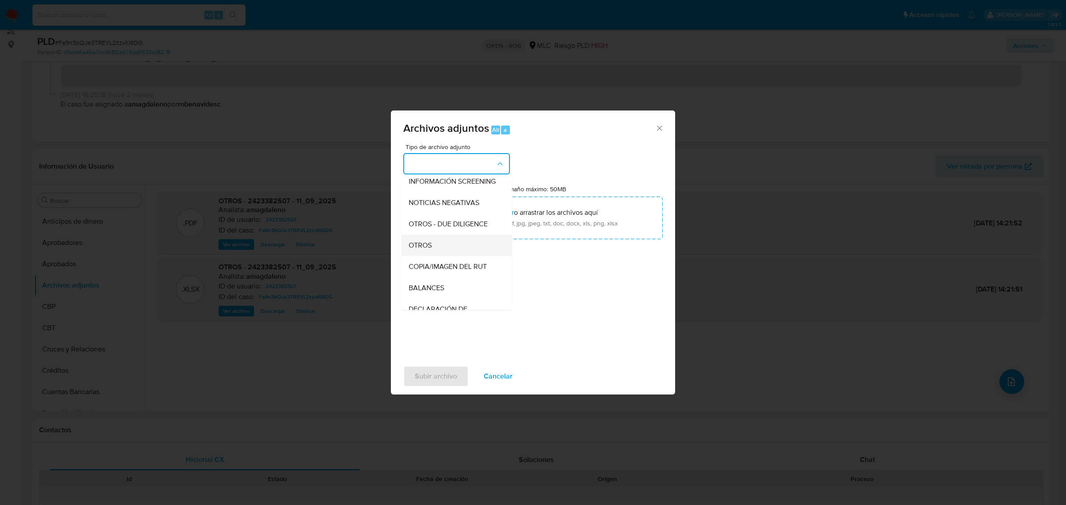
click at [426, 250] on span "OTROS" at bounding box center [420, 245] width 23 height 9
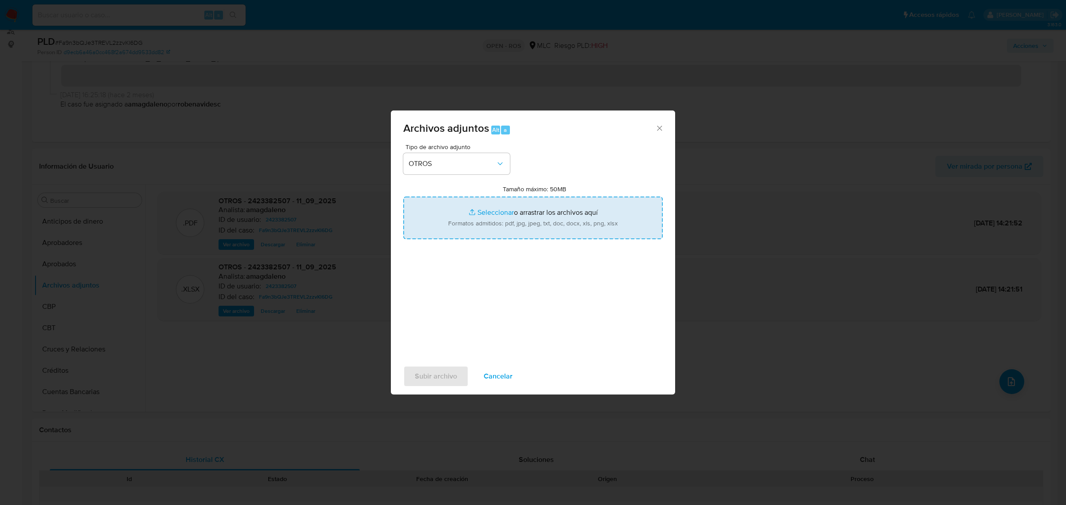
click at [494, 212] on input "Tamaño máximo: 50MB Seleccionar archivos" at bounding box center [532, 218] width 259 height 43
type input "C:\fakepath\Certificado UAF ROS #1342.pdf"
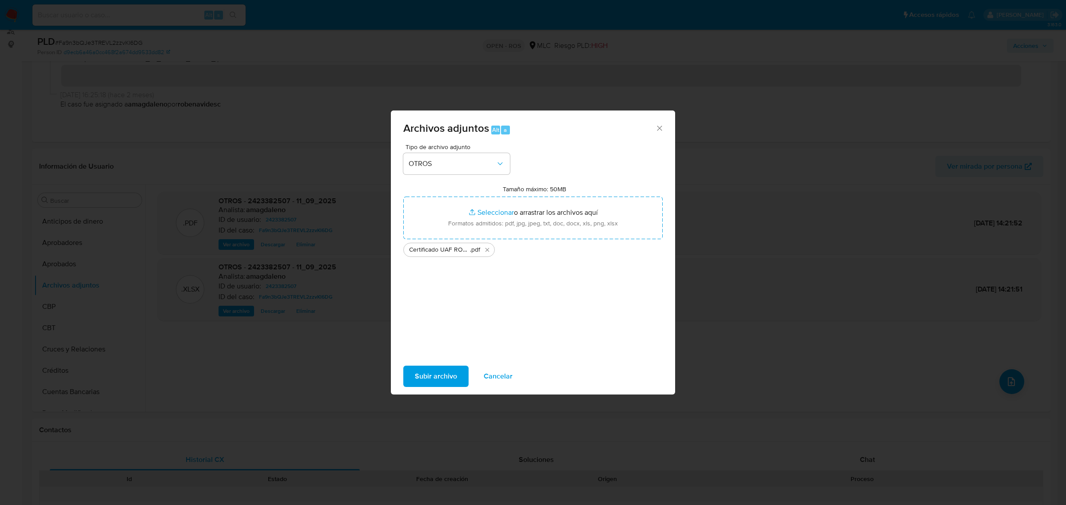
click at [438, 379] on span "Subir archivo" at bounding box center [436, 377] width 42 height 20
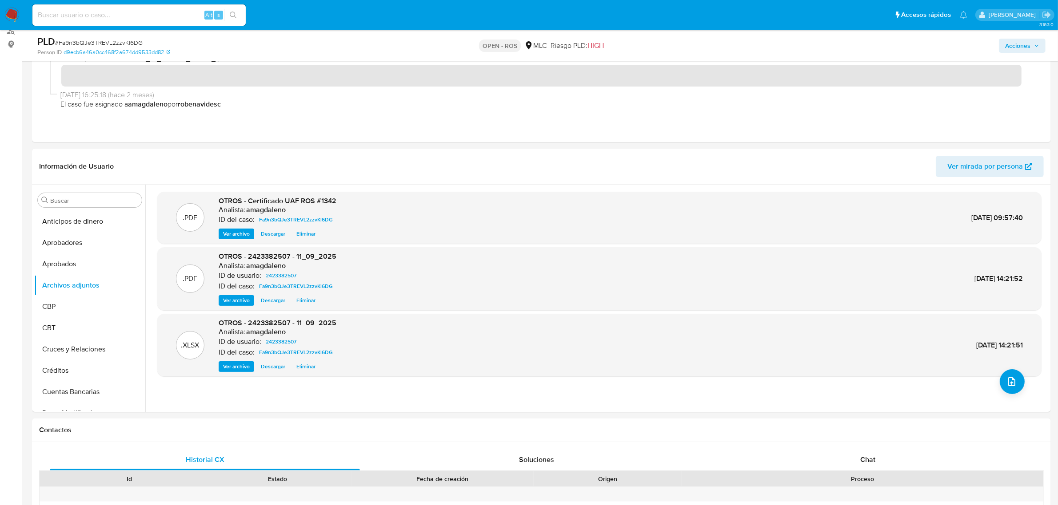
click at [1018, 50] on span "Acciones" at bounding box center [1017, 46] width 25 height 14
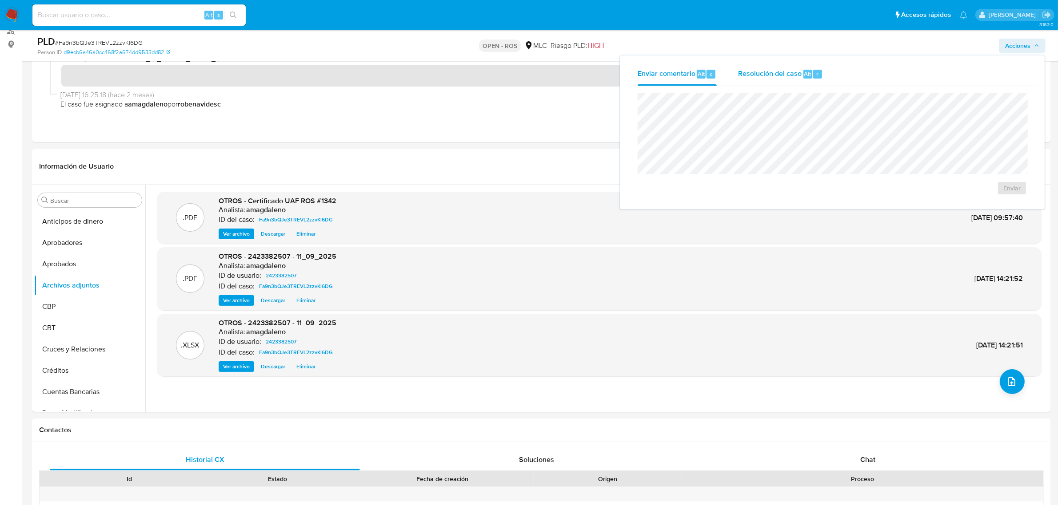
click at [781, 80] on div "Resolución del caso Alt r" at bounding box center [780, 74] width 85 height 23
click at [981, 197] on span "ROS" at bounding box center [986, 197] width 44 height 20
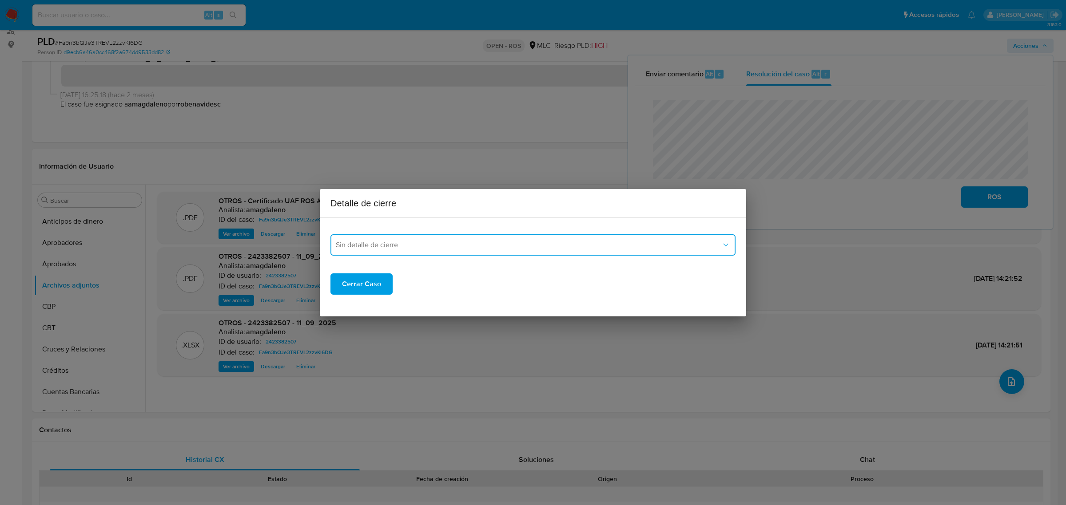
click at [376, 236] on button "Sin detalle de cierre" at bounding box center [532, 245] width 405 height 21
click at [386, 285] on div "ROS_EMISOR" at bounding box center [530, 289] width 389 height 21
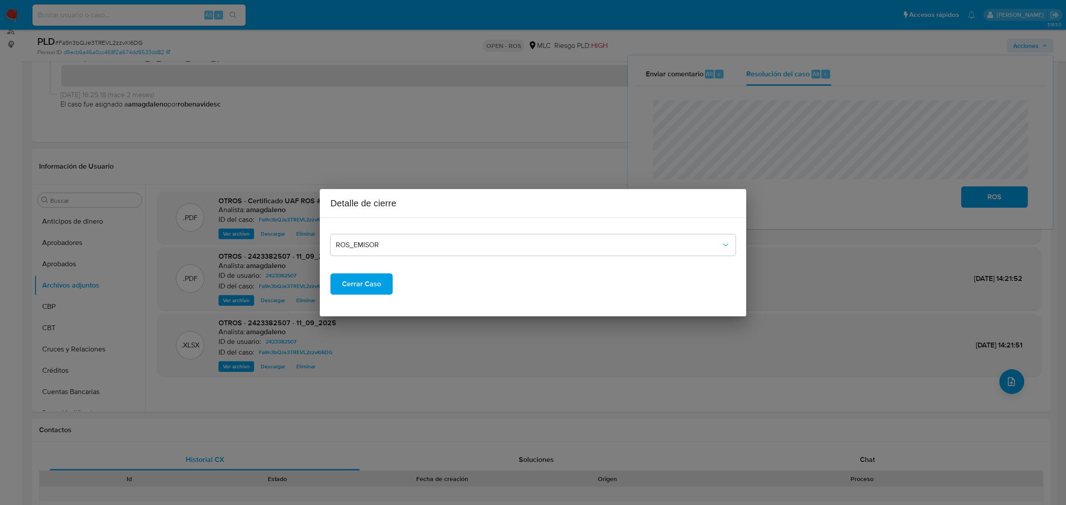
click at [366, 288] on span "Cerrar Caso" at bounding box center [361, 284] width 39 height 20
